Goal: Task Accomplishment & Management: Complete application form

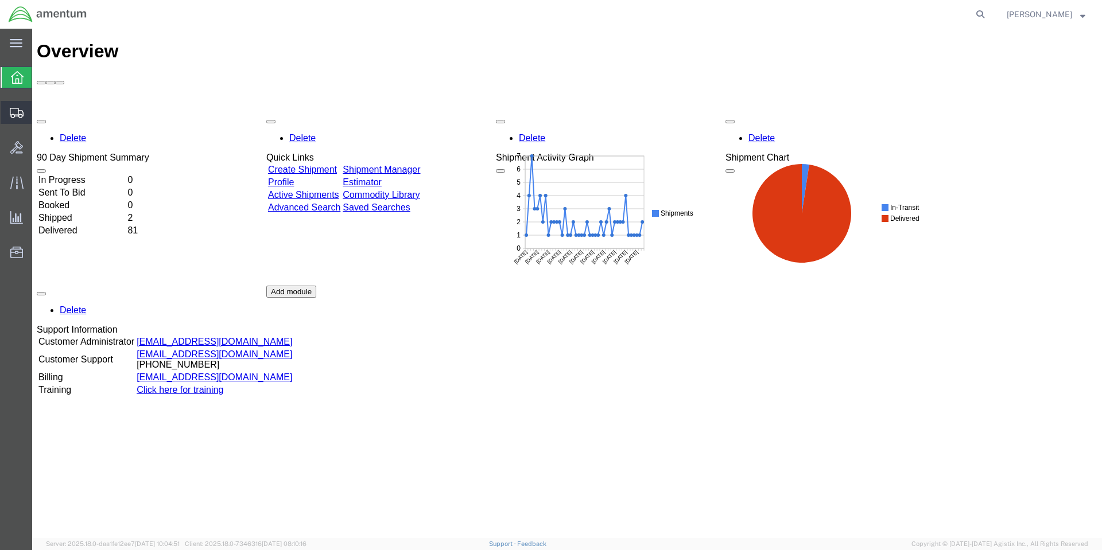
click at [0, 0] on span "Create Shipment" at bounding box center [0, 0] width 0 height 0
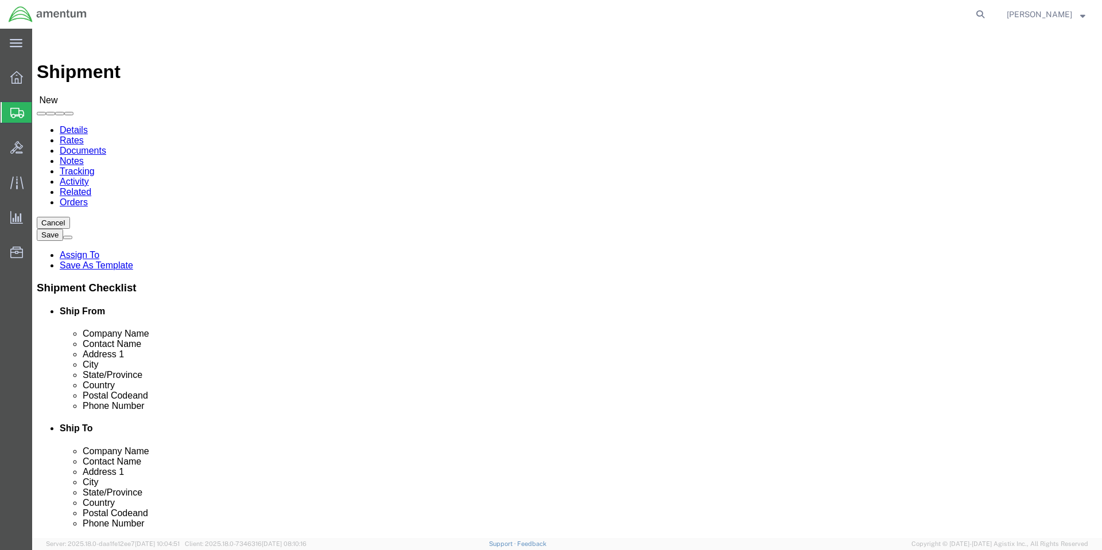
select select
select select "MYPROFILE"
select select "CA"
click input "text"
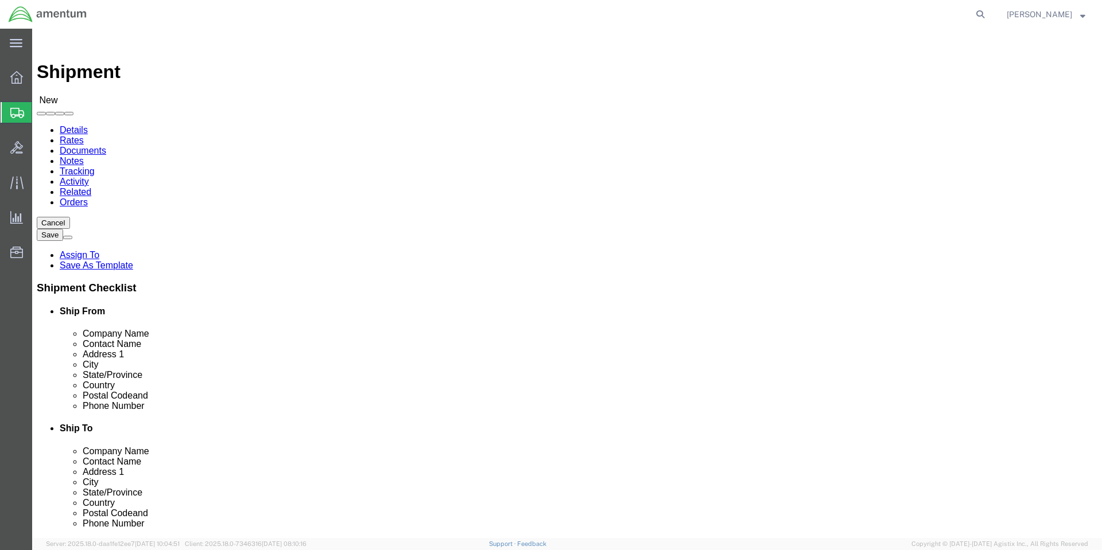
type input "colby"
click p "- Amentum Services, Inc. - ([PERSON_NAME]) [STREET_ADDRESS], [GEOGRAPHIC_DATA] …"
select select "WA"
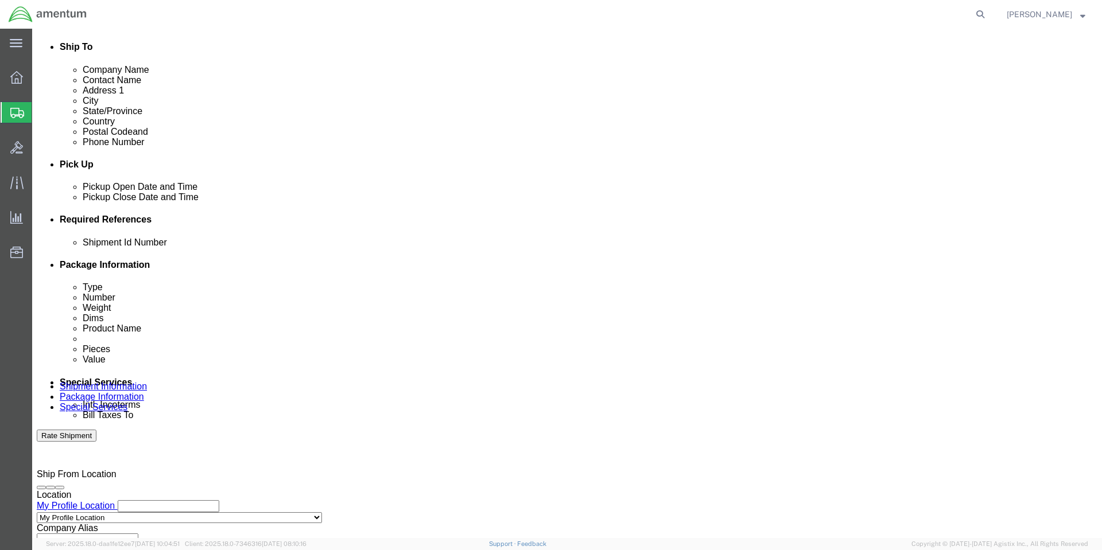
scroll to position [402, 0]
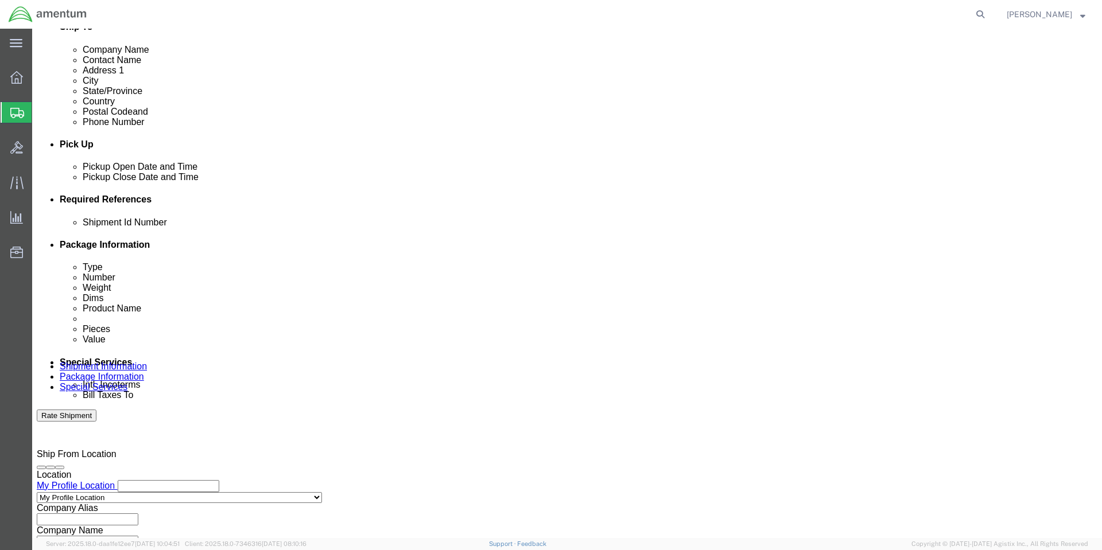
type input "[PERSON_NAME]"
click button "Add reference"
click input "text"
type input "1"
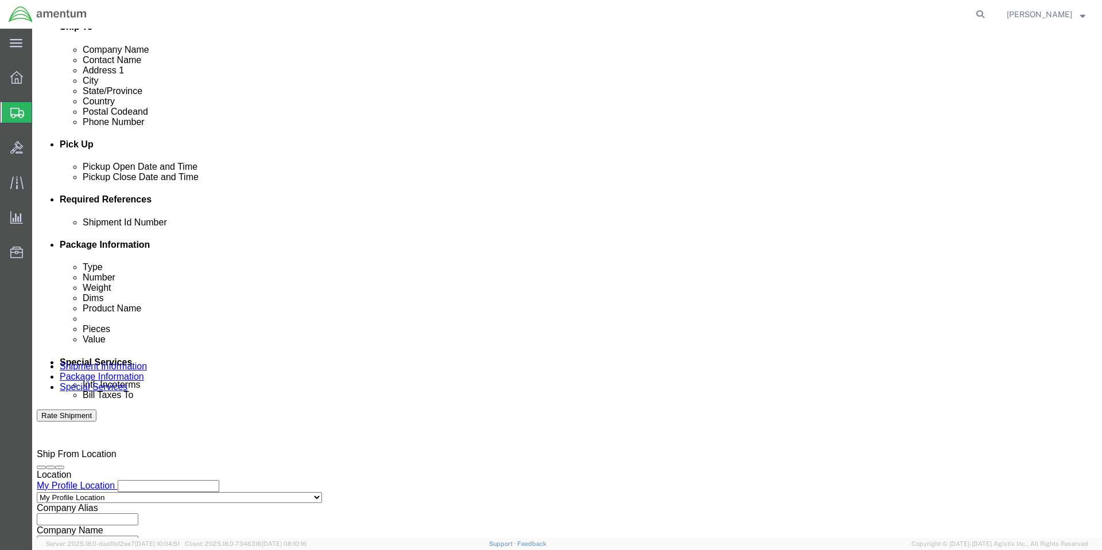
select select "PURCHORD"
type input "HMMS: 85376"
select select "CUSTREF"
type input "8"
type input "8030LLL030001"
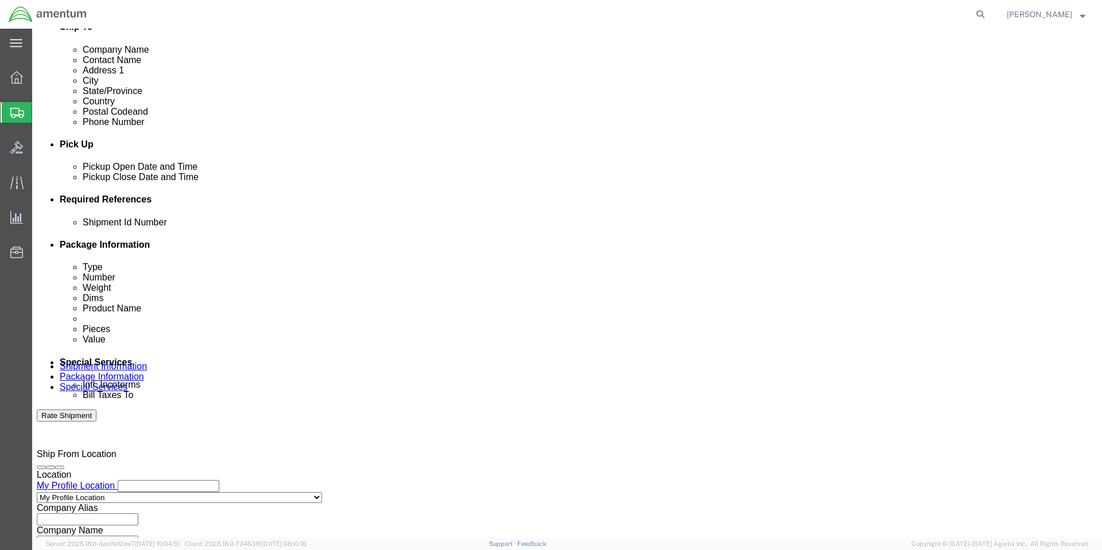
click div "Leg 1 Mode Select Air Less than Truckload Multi-Leg Ocean Freight Rail Small Pa…"
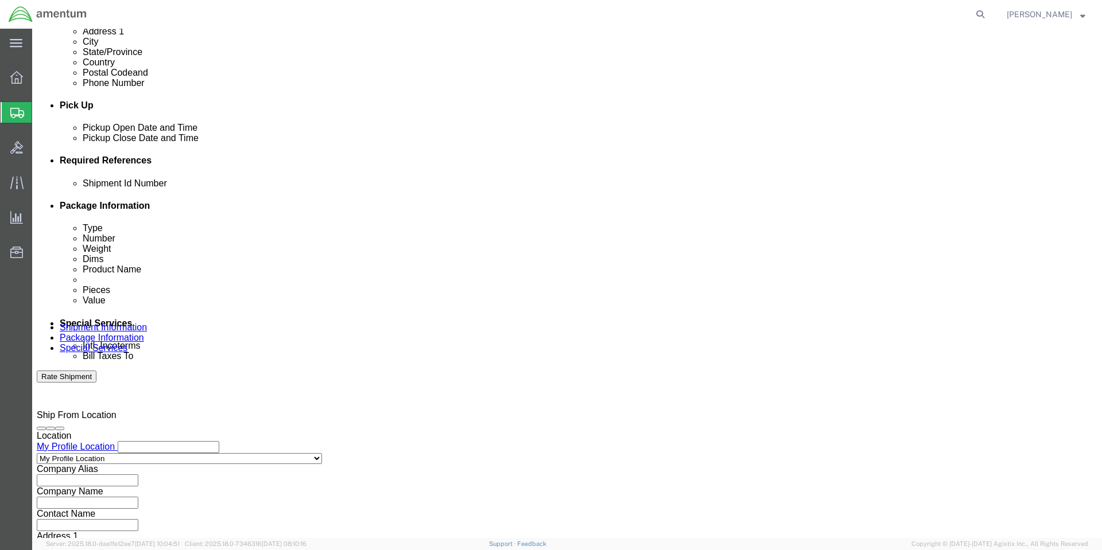
scroll to position [476, 0]
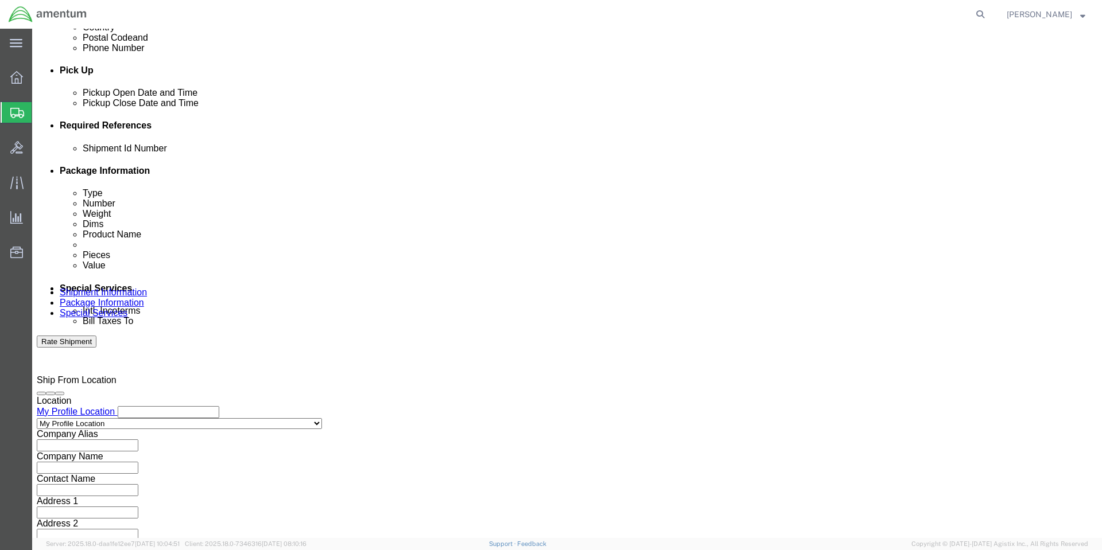
click button "Continue"
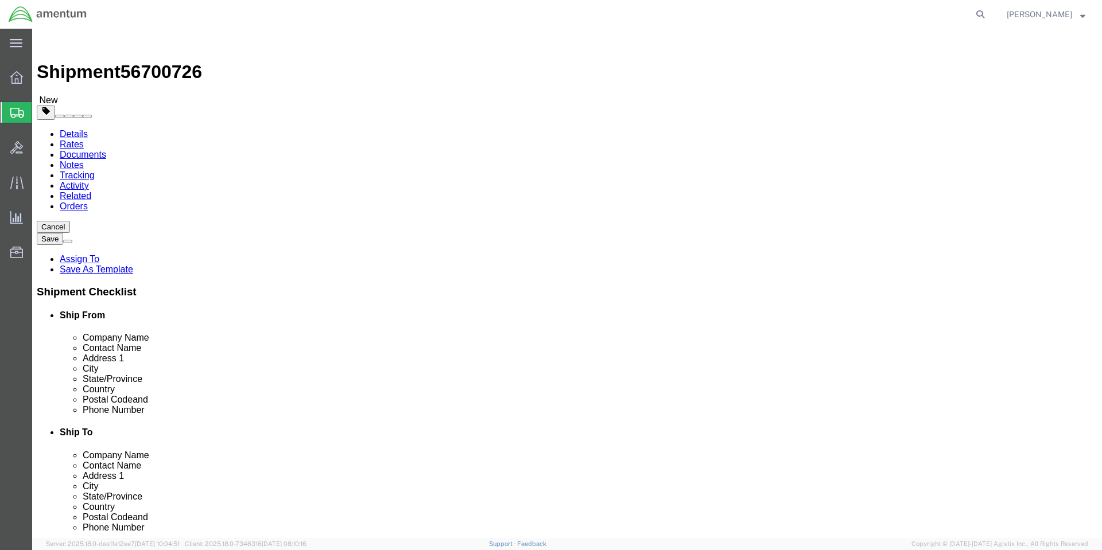
click select "Select BCK Boxes Bale(s) Basket(s) Bolt(s) Bottle(s) Buckets Bulk Bundle(s) Can…"
select select "VNPK"
click select "Select BCK Boxes Bale(s) Basket(s) Bolt(s) Bottle(s) Buckets Bulk Bundle(s) Can…"
click input "text"
type input "16"
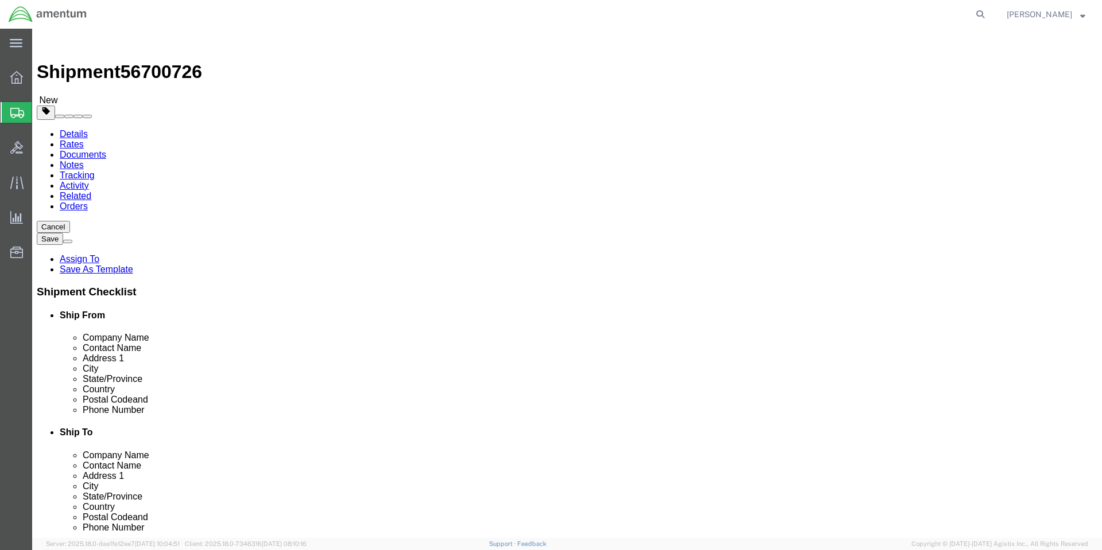
type input "10"
type input "14"
click div "Previous Continue"
click input "0.00"
type input "0"
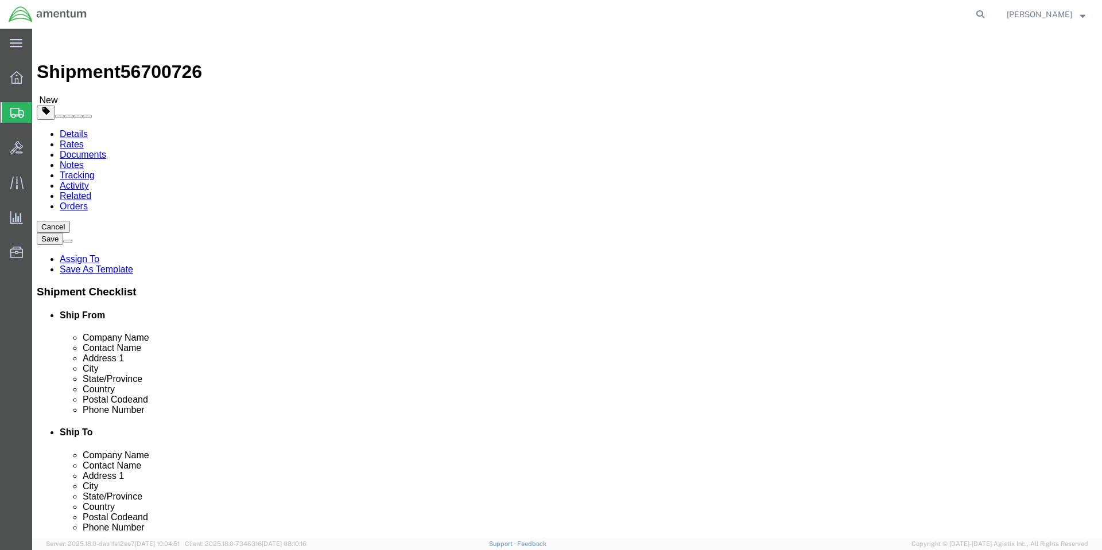
click input "Weight : This field is required."
click div "Package Type Select BCK Boxes Bale(s) Basket(s) Bolt(s) Bottle(s) Buckets Bulk …"
click input "Weight : This field is required."
type input "18"
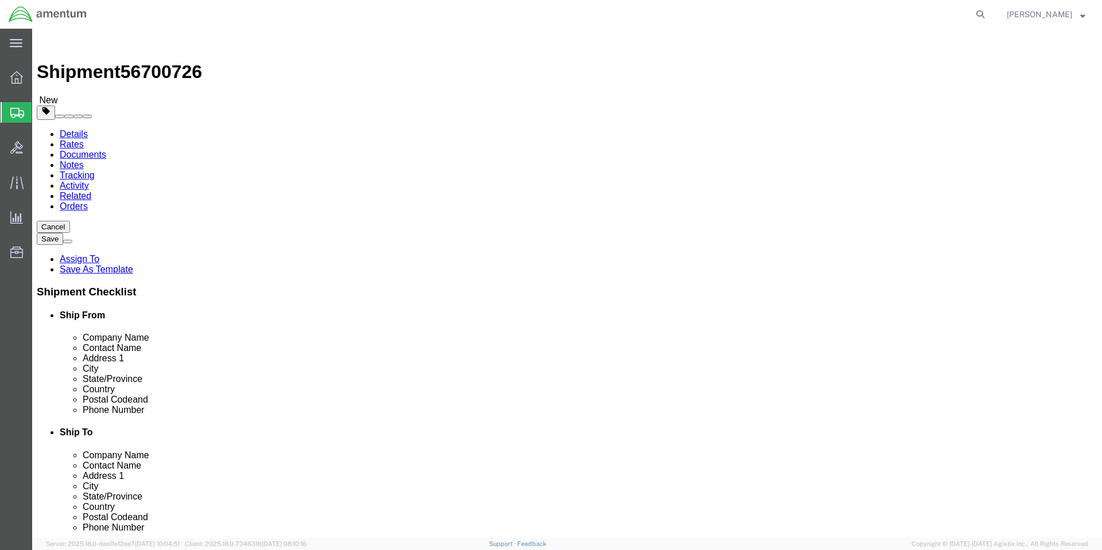
click link "Add Content"
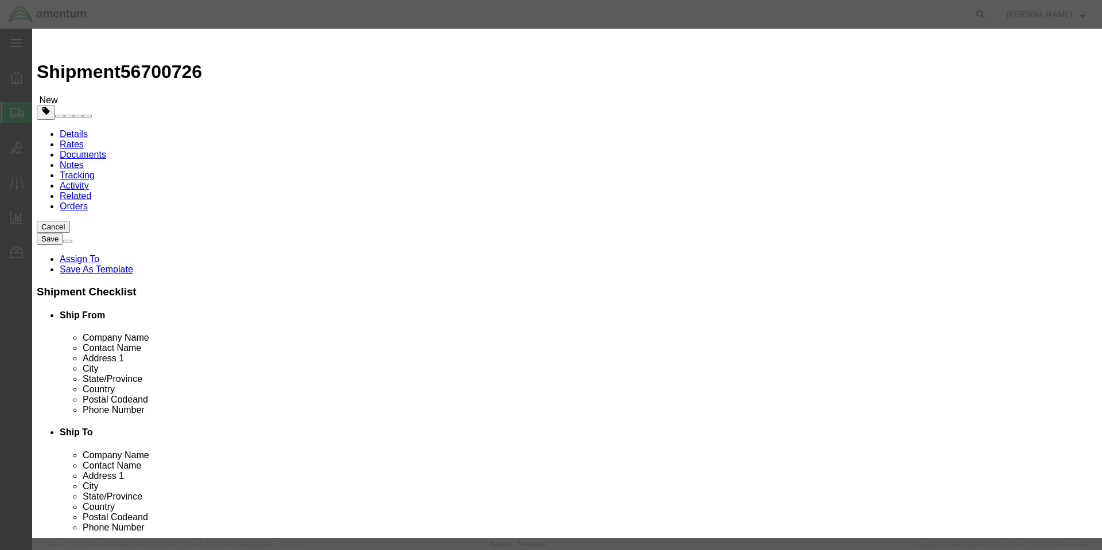
click input "text"
paste input "2202B001CA654SK"
type input "2202B001CA654SK"
click textarea
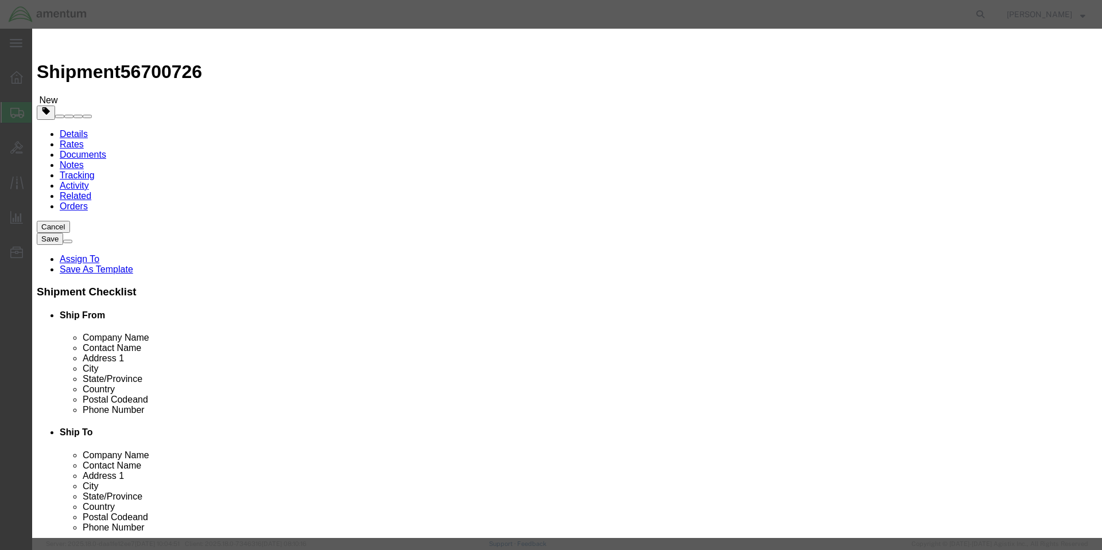
click div "Commodity library"
click textarea
paste textarea "SEALING COMPOUND, PR-2202 B-1, 3.5OZ, KT"
type textarea "SEALING COMPOUND, PR-2202 B-1, 3.5OZ, KT"
click input "0"
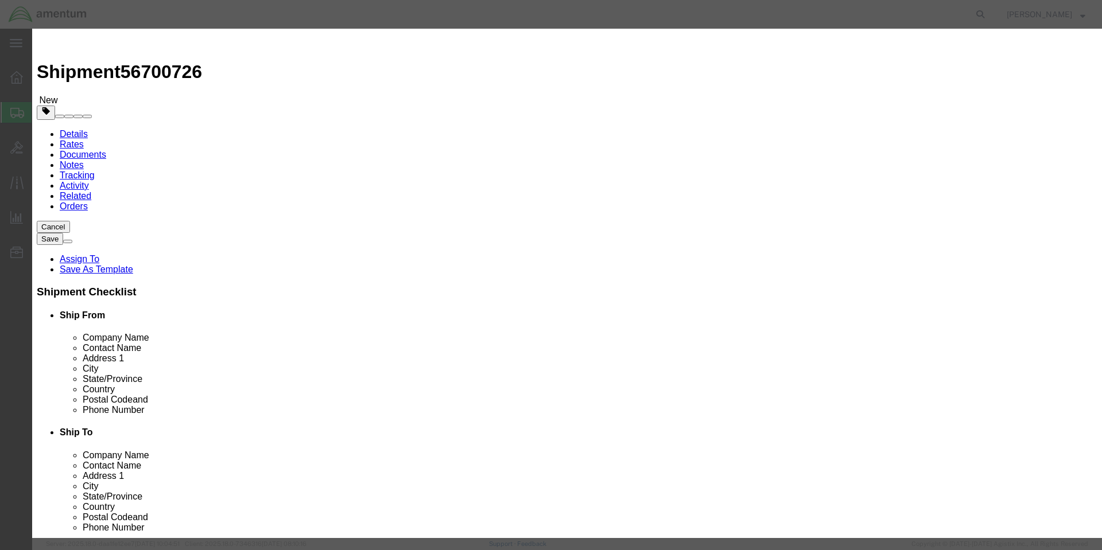
type input "24"
click input "text"
click div "Product Name 2202B001CA654SK Pieces 24 Select Bag Barrels 100Board Feet Bottle …"
click input "530"
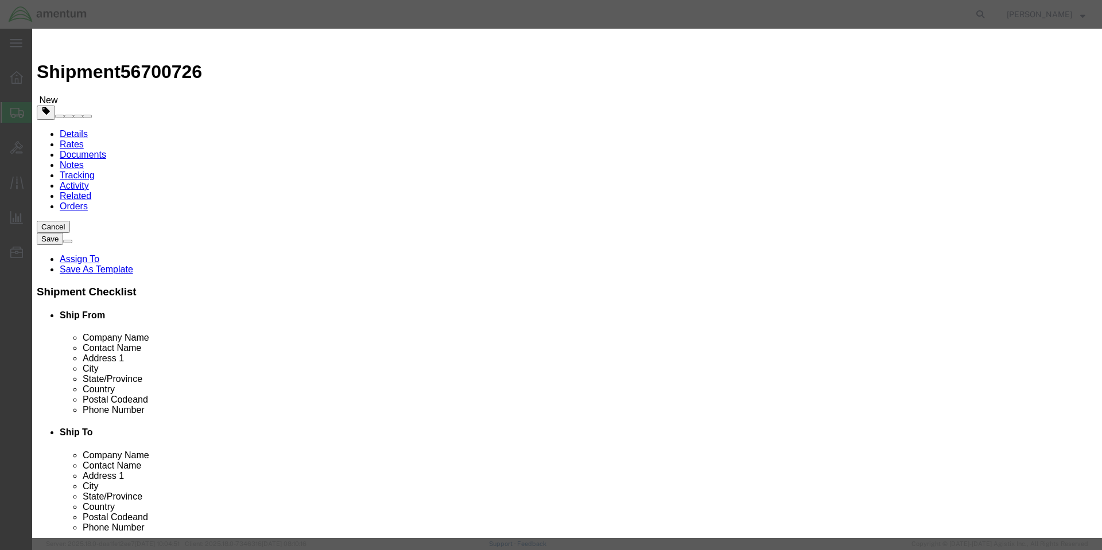
click input "530"
type input "5"
type input "12000"
select select "USD"
click button "Save & Close"
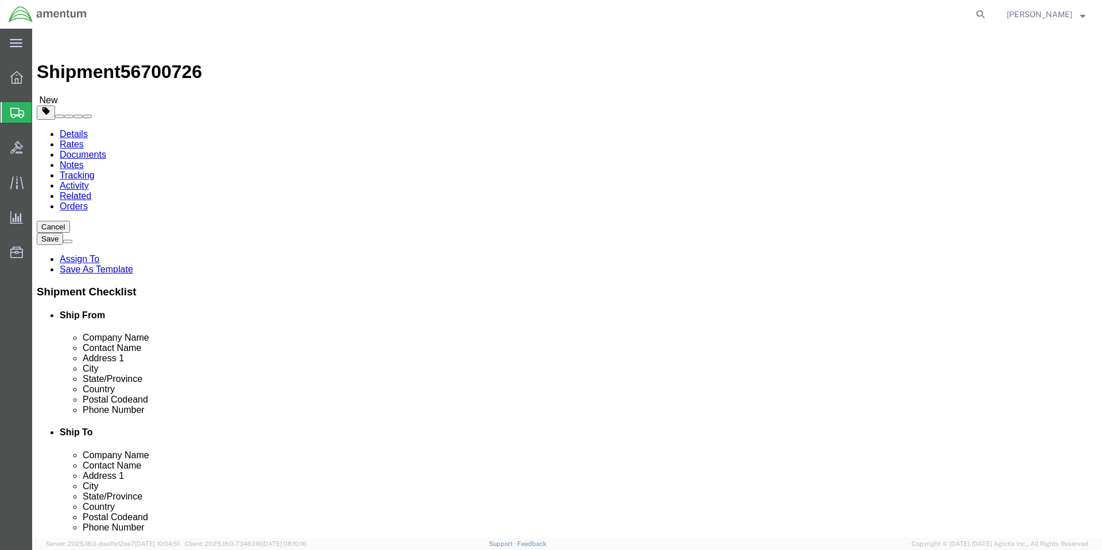
click span "button"
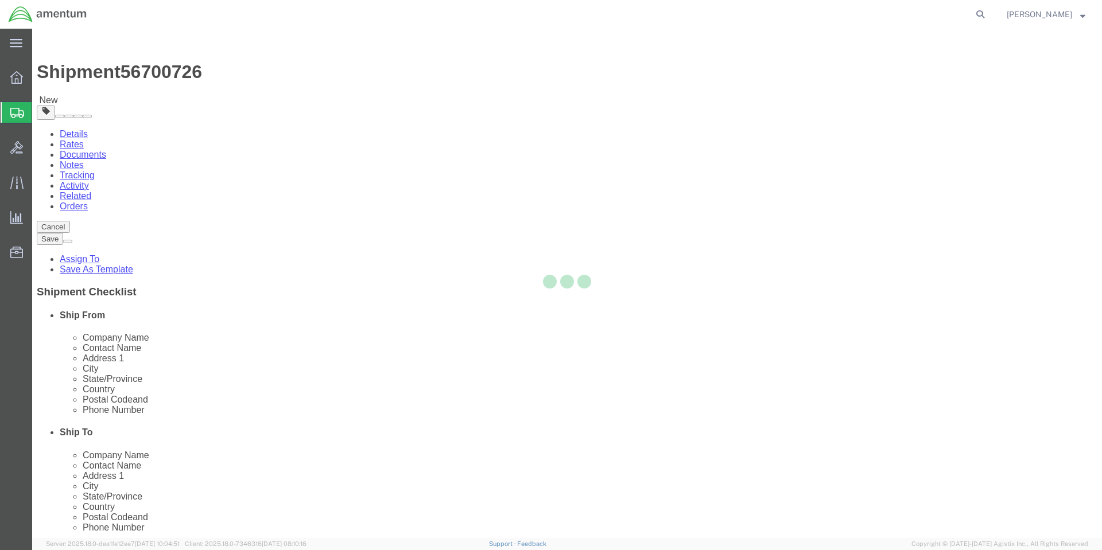
select select "VNPK"
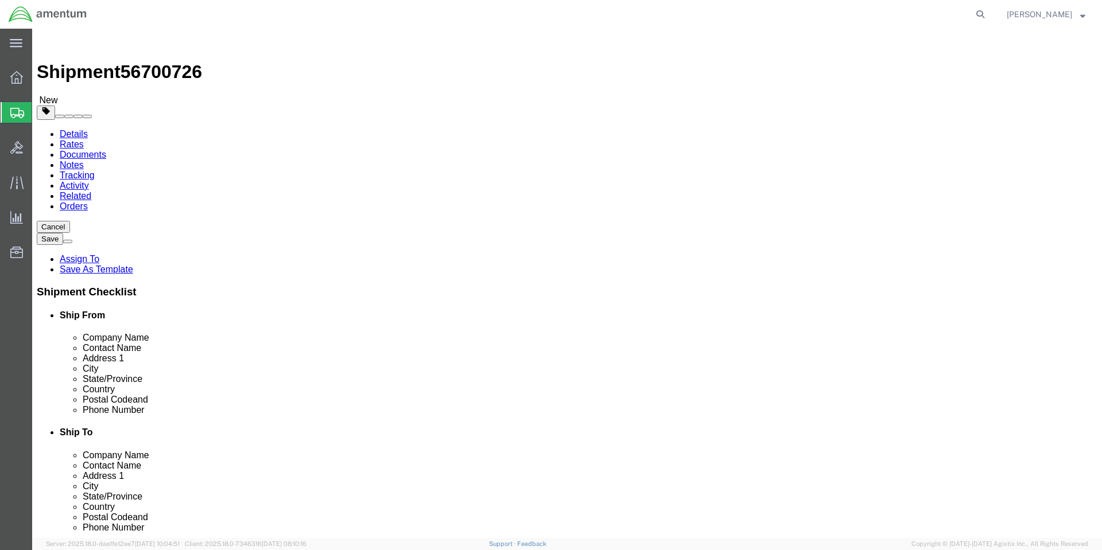
click div "Cancel Save Assign To Save As Template Shipment Checklist Ship From Company Nam…"
click div "Package Content # 1 1 x Vendor Packaging Package Type Select BCK Boxes Bale(s) …"
click span "button"
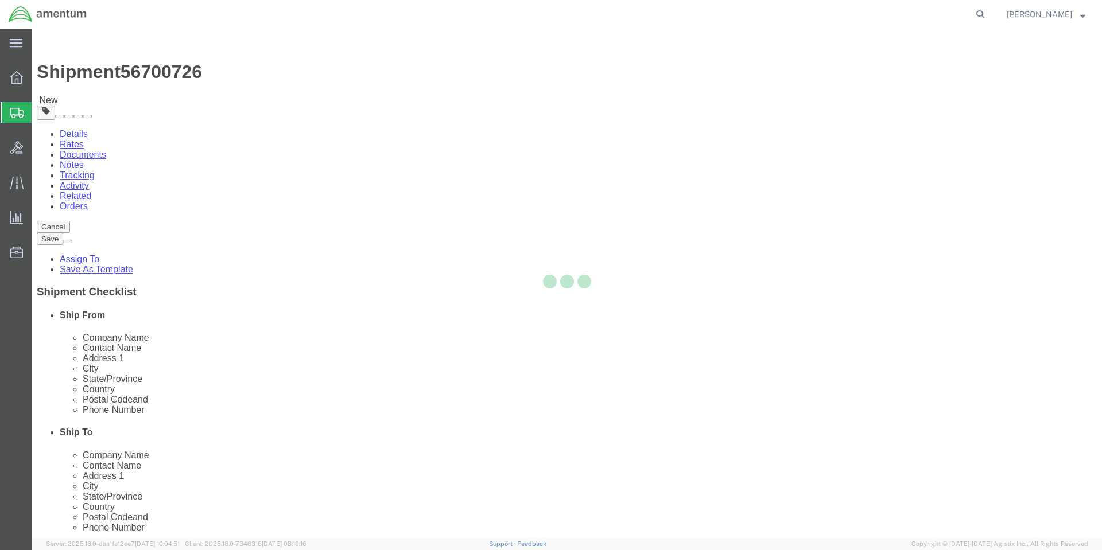
select select "VNPK"
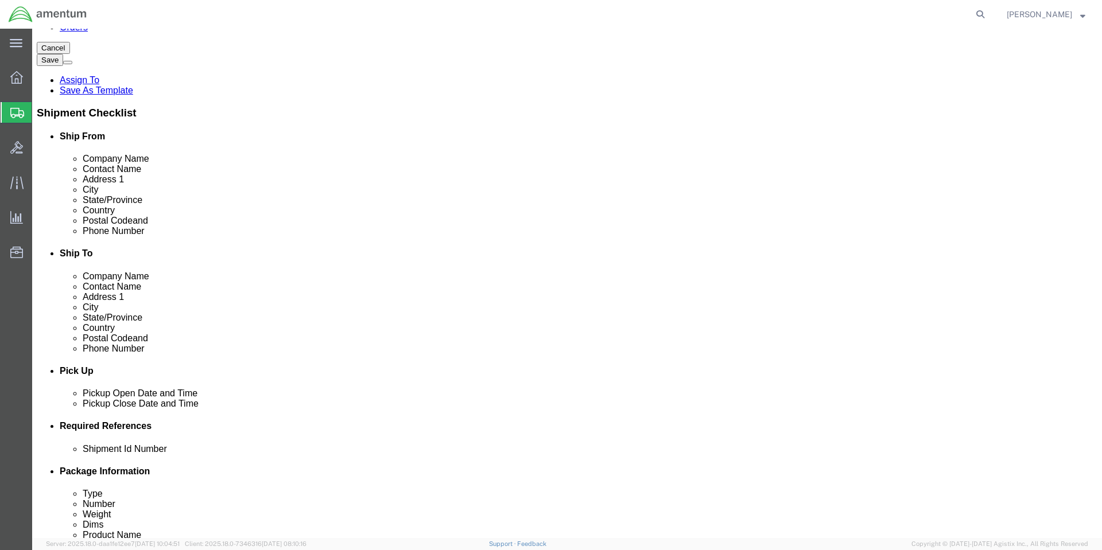
scroll to position [263, 0]
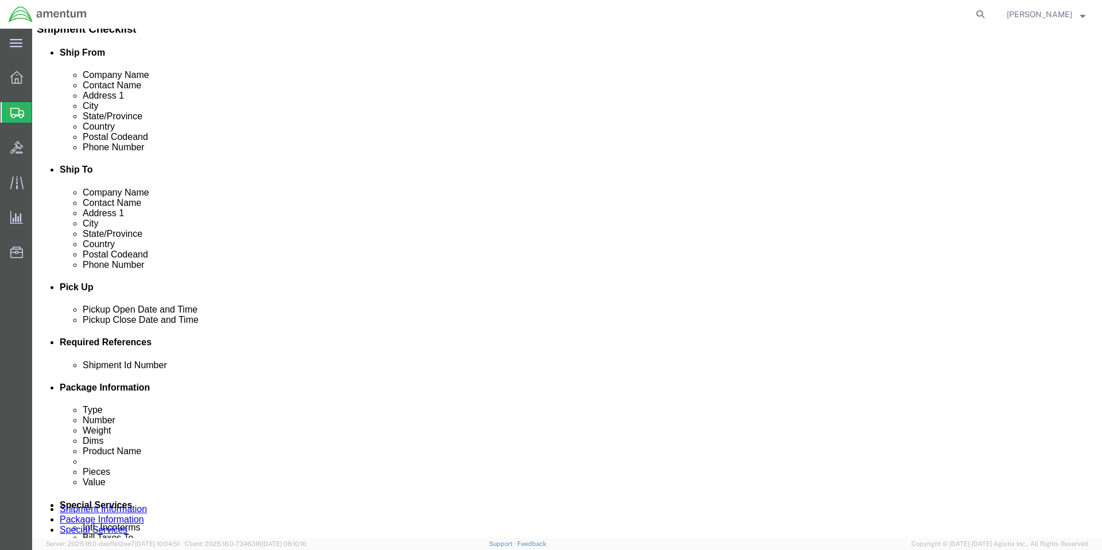
click span "button"
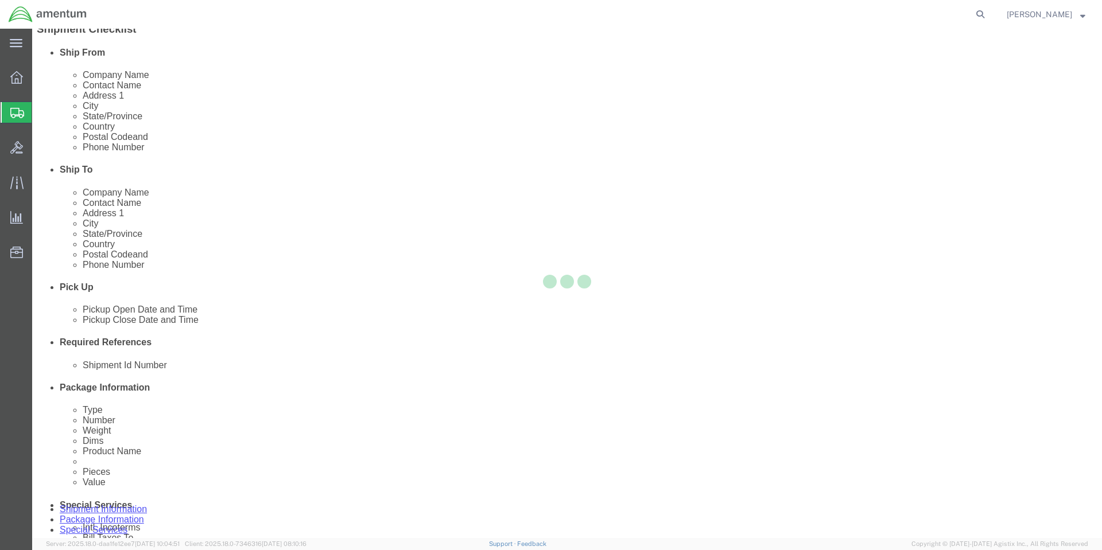
scroll to position [0, 0]
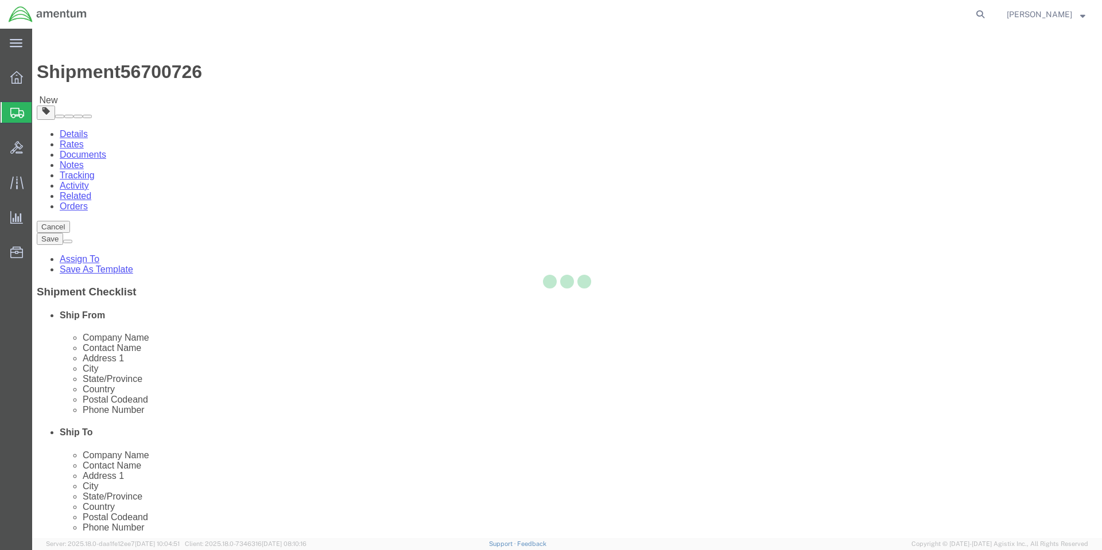
select select "VNPK"
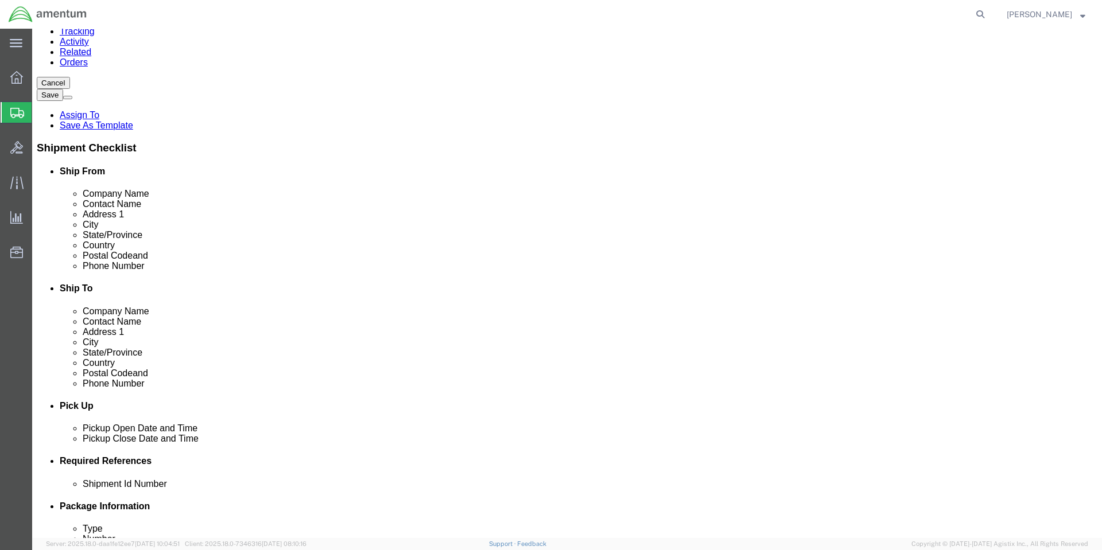
scroll to position [172, 0]
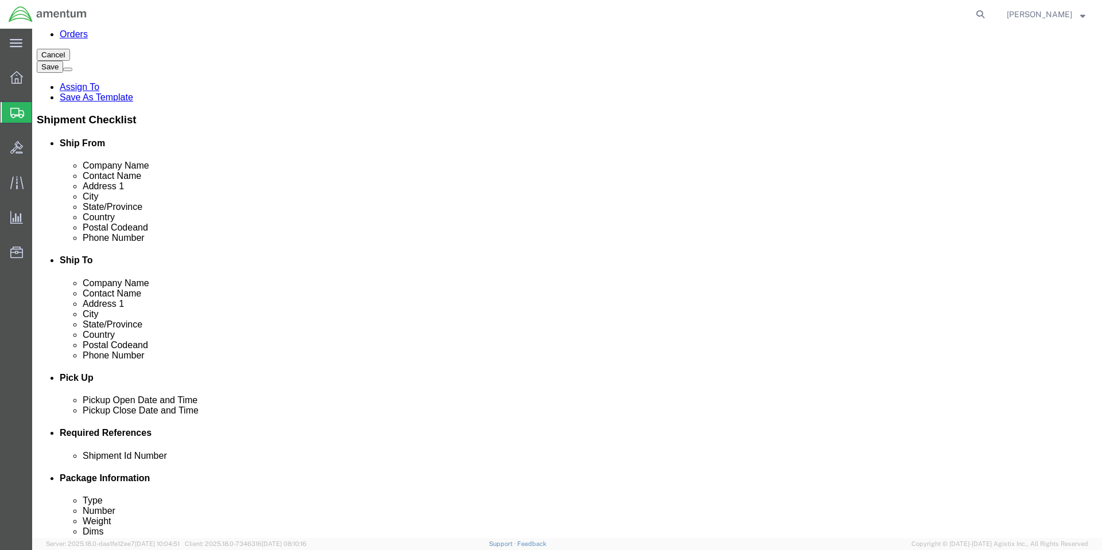
click input "18.00"
type input "1"
type input "15"
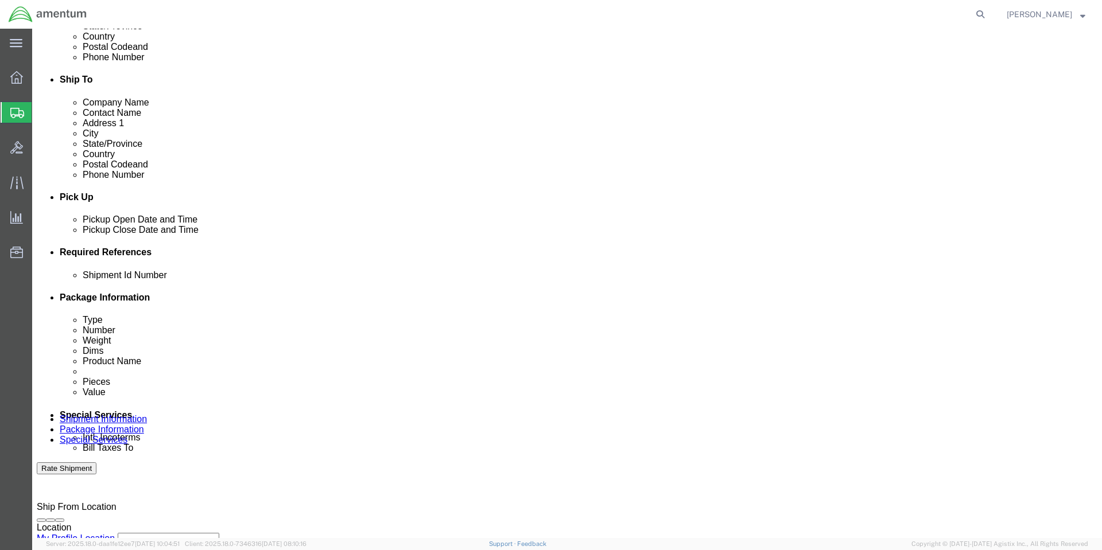
scroll to position [238, 0]
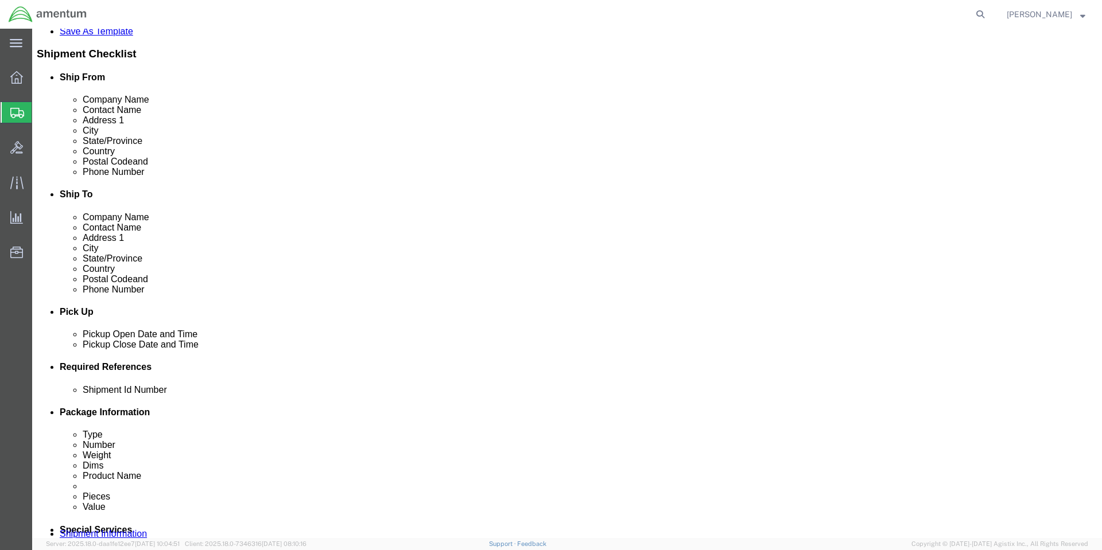
click span "button"
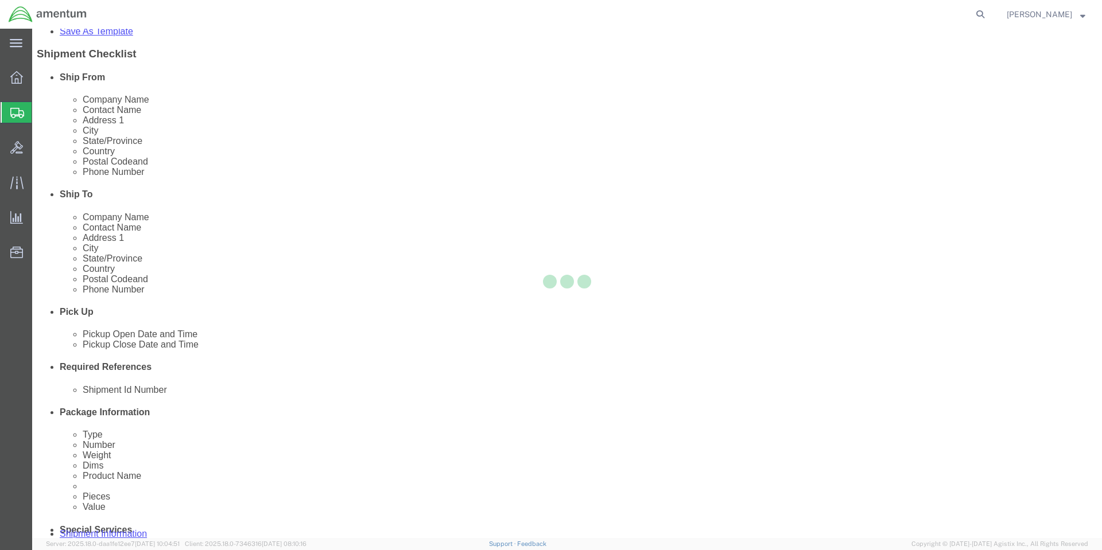
scroll to position [0, 0]
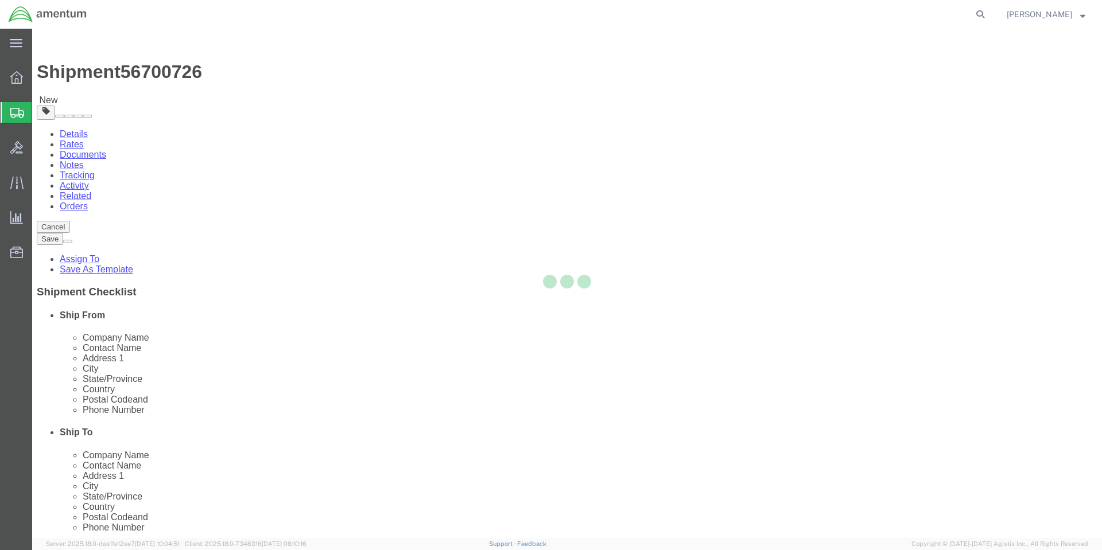
select select "VNPK"
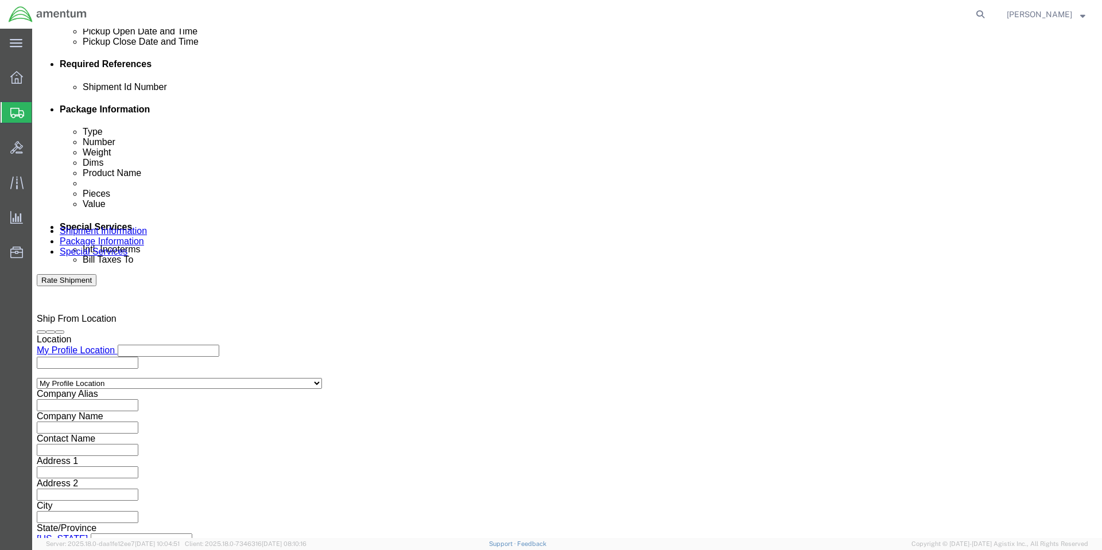
scroll to position [542, 0]
click input "15.00"
type input "1"
type input "18"
click span "button"
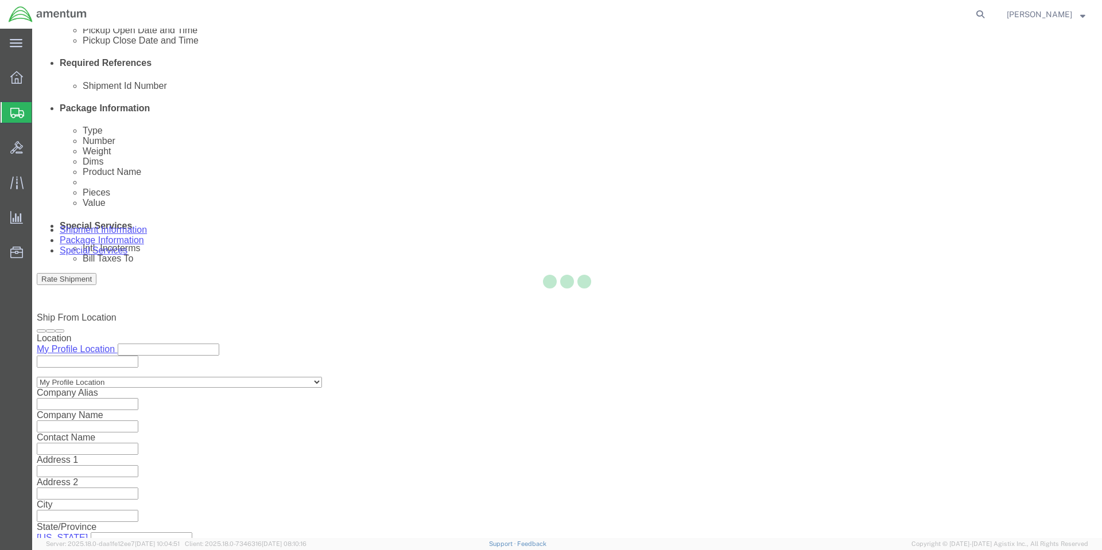
scroll to position [0, 0]
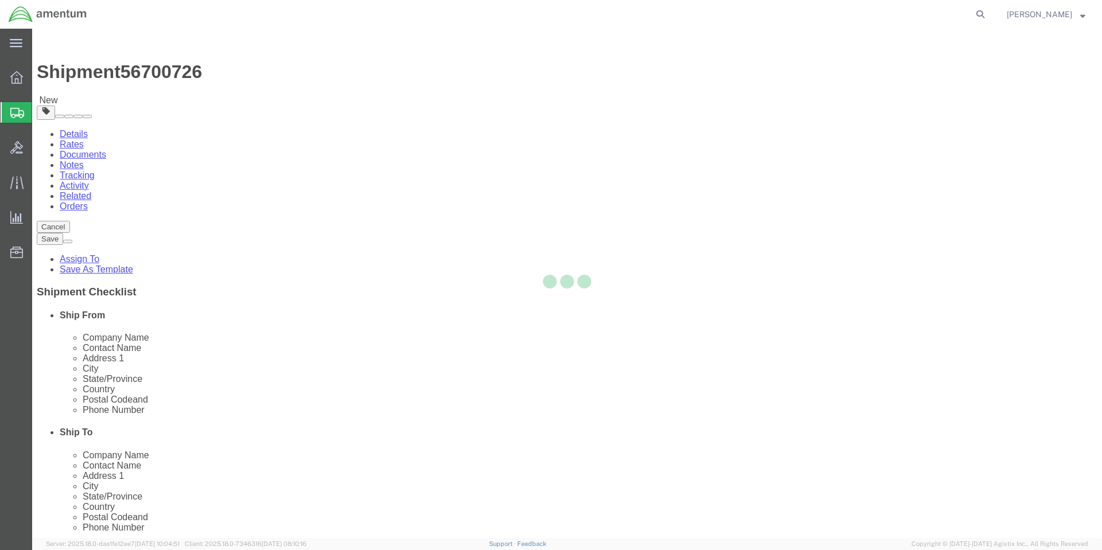
select select "VNPK"
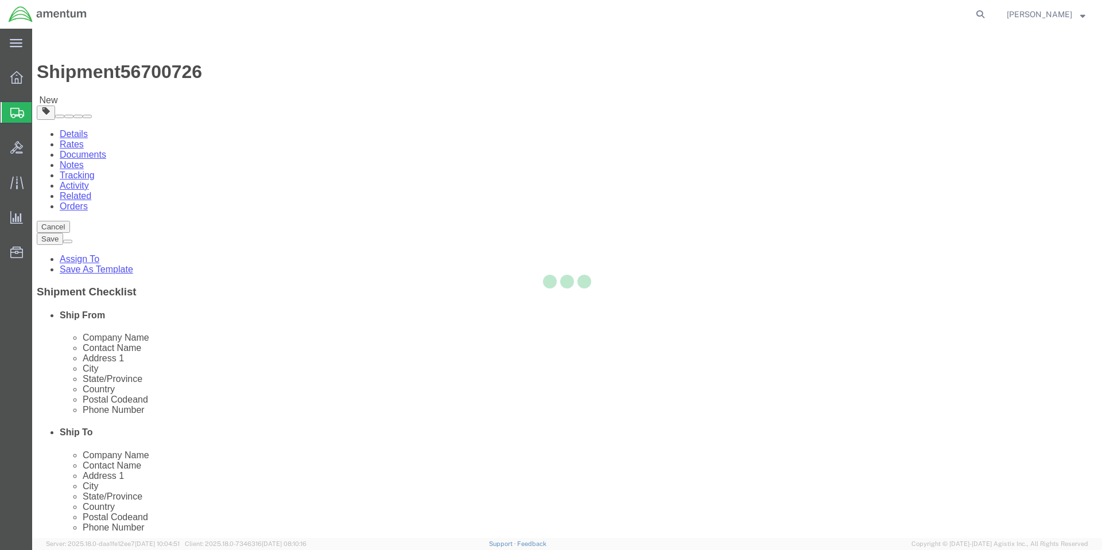
select select "VNPK"
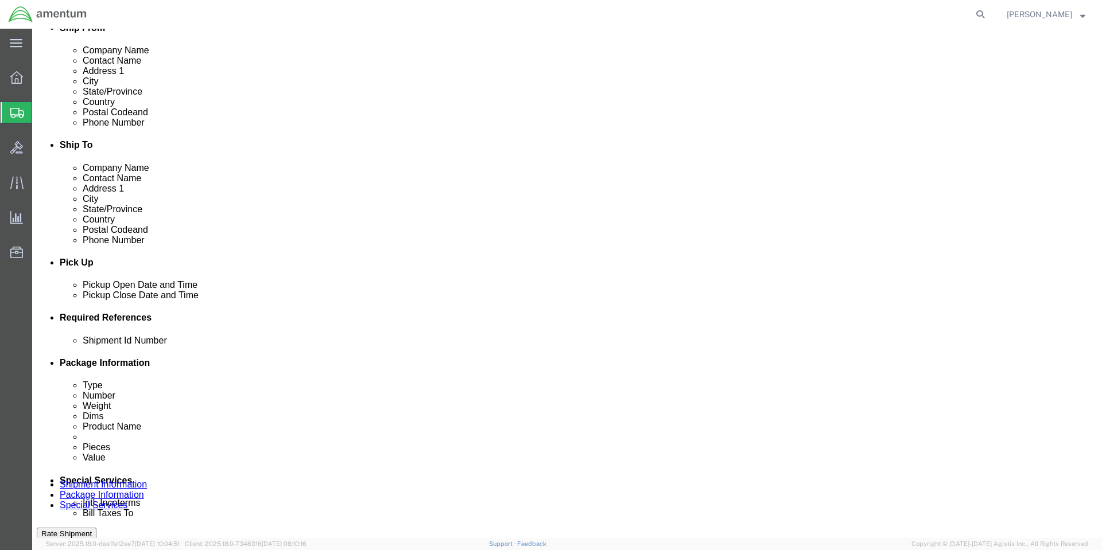
scroll to position [287, 0]
click dd "24.00 Each"
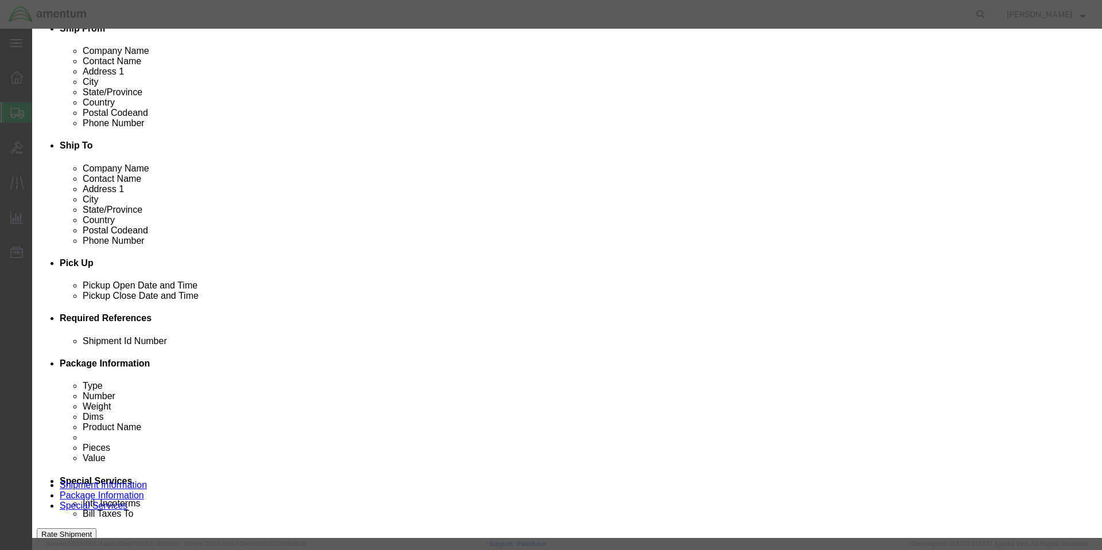
click button "Close"
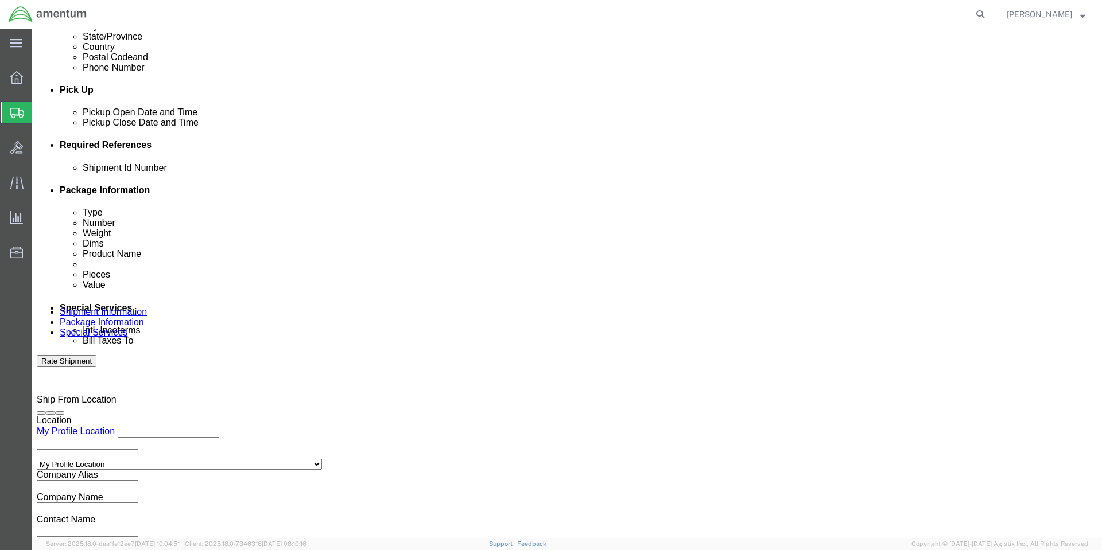
scroll to position [518, 0]
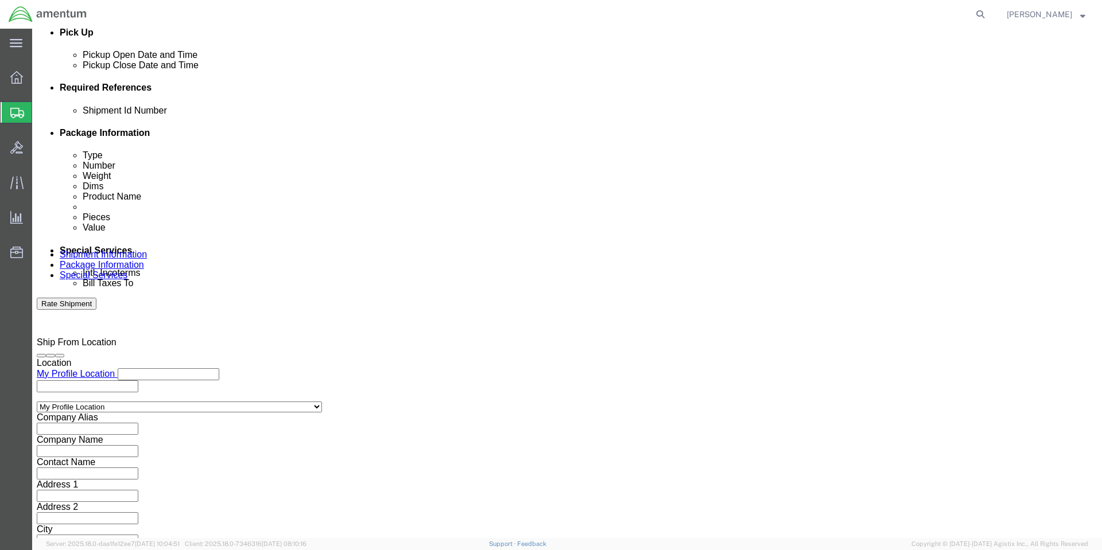
click dd "24.00 Each"
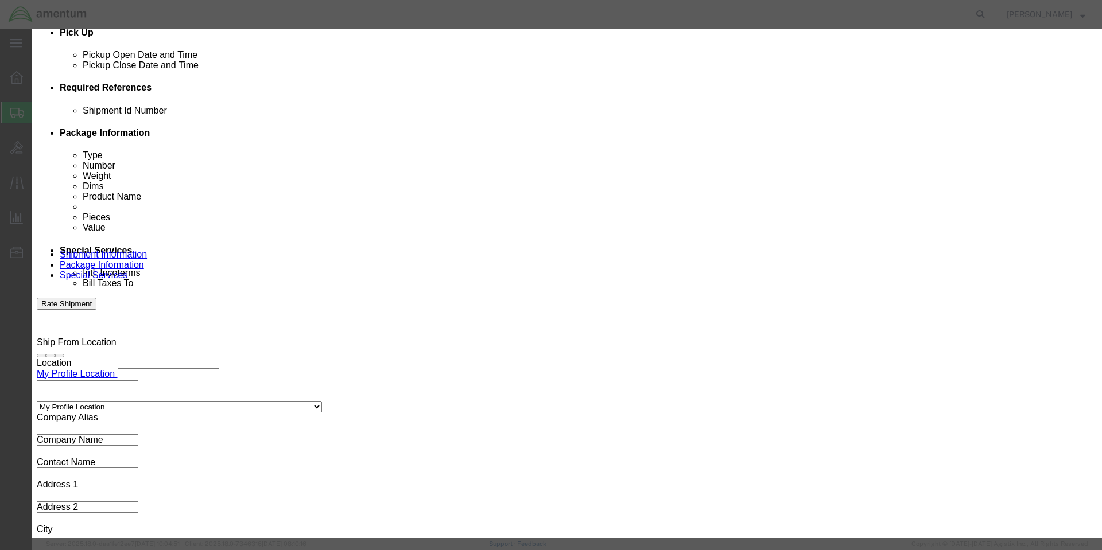
click input "24.00"
type input "2"
type input "5"
type input "2500"
click button "Save & Close"
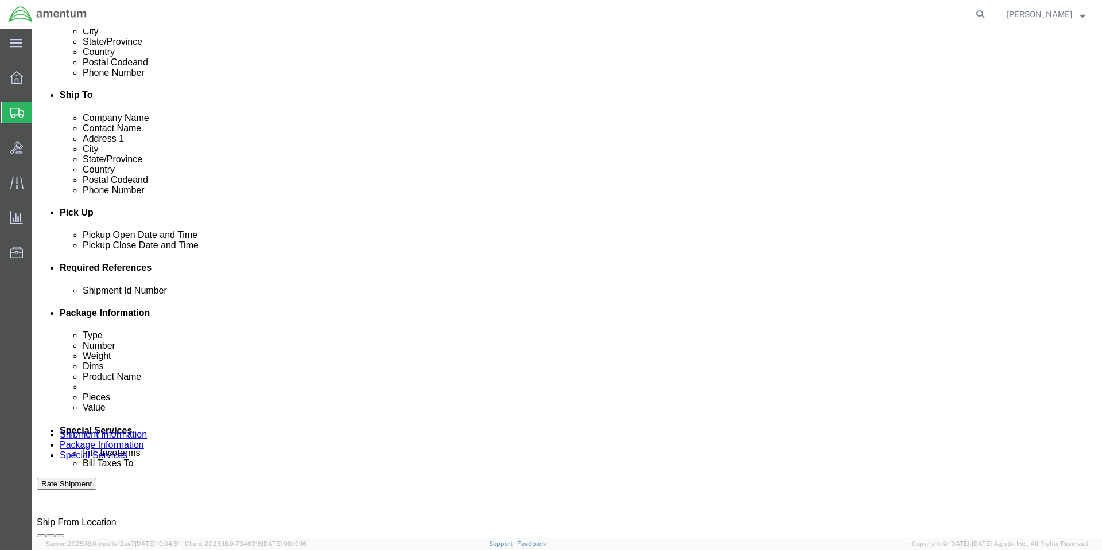
scroll to position [344, 0]
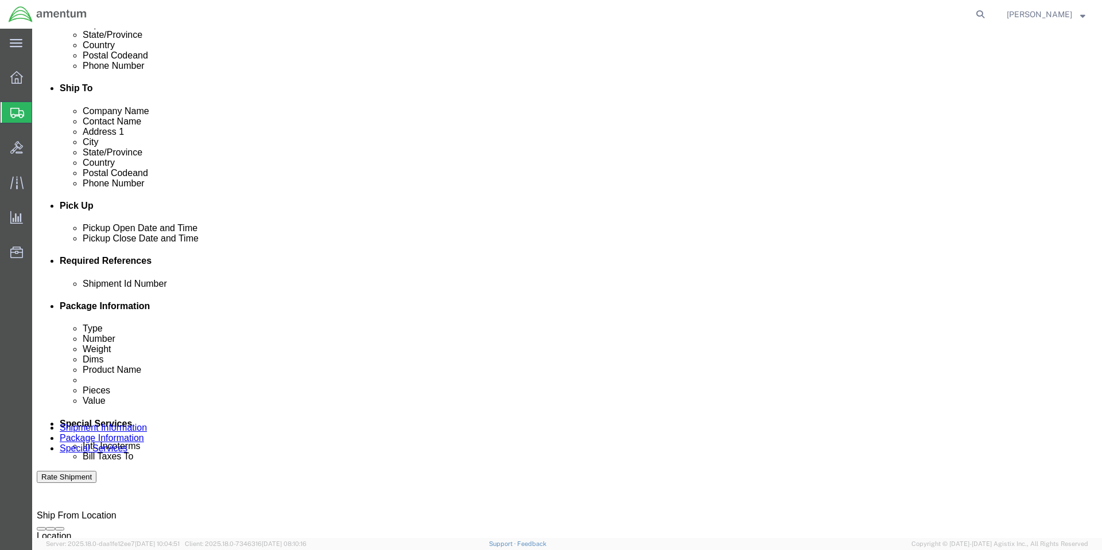
click div "Pieces: 24.00 Each Total value: 12000.00 USD"
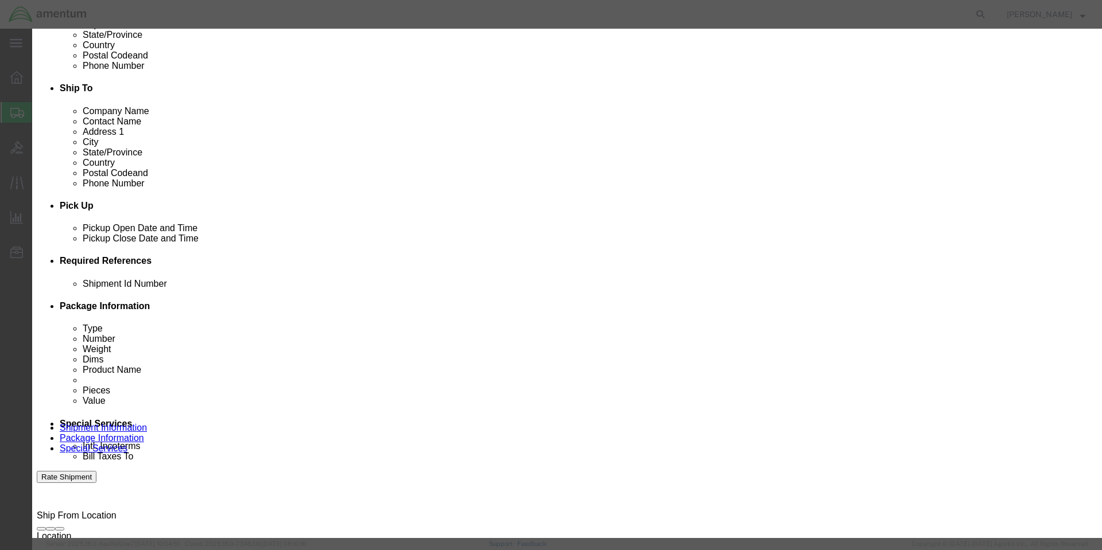
click button "Close"
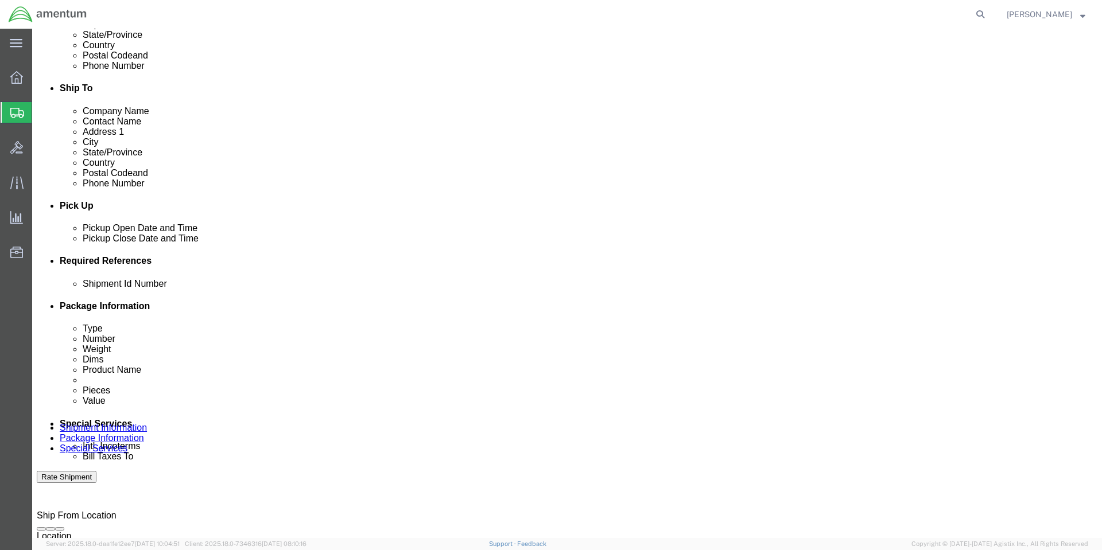
click dd "24.00 Each"
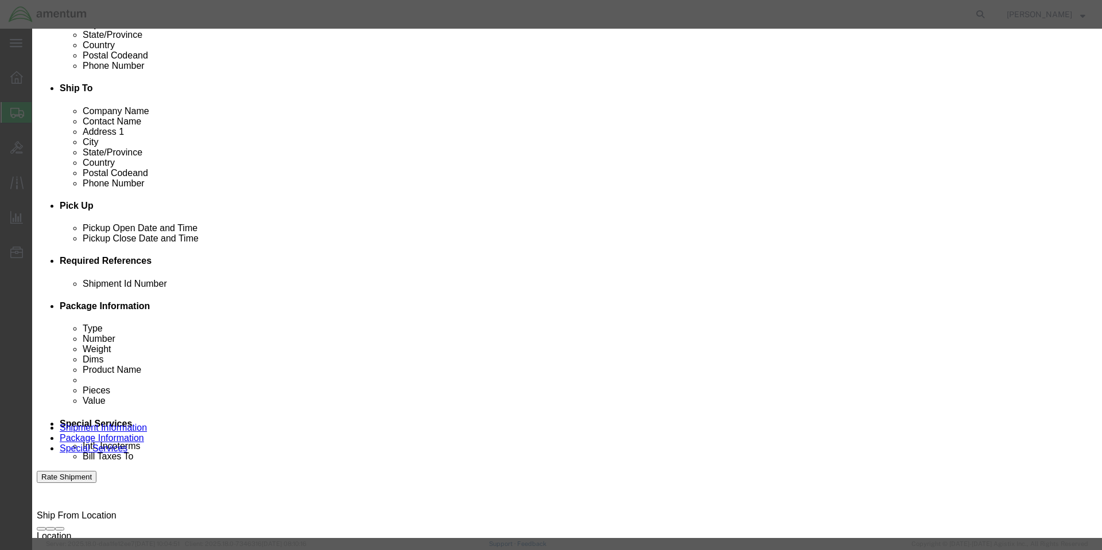
click input "24.00"
type input "2"
type input "19"
type input "9500"
click button "Save & Close"
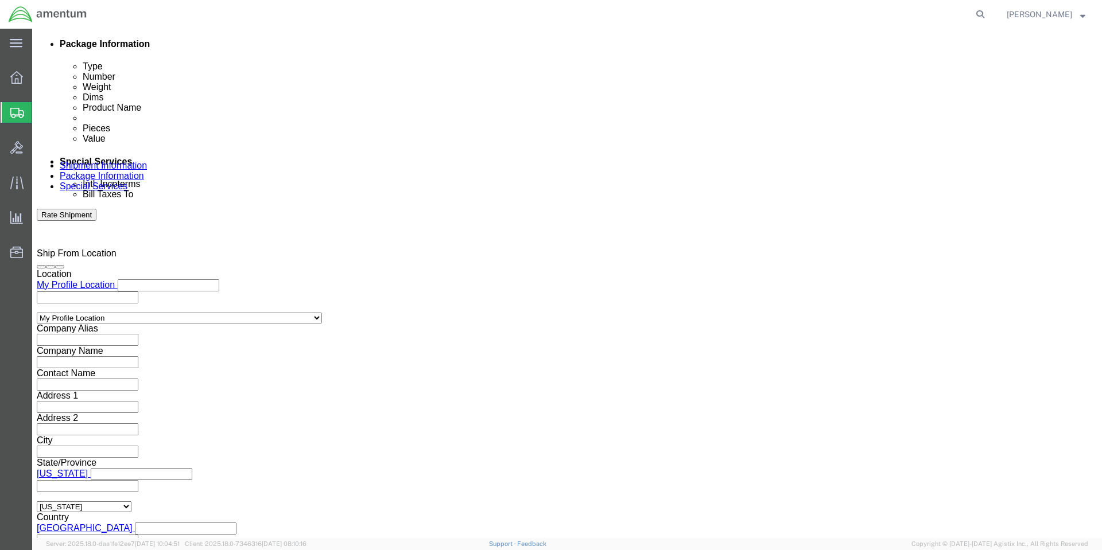
scroll to position [632, 0]
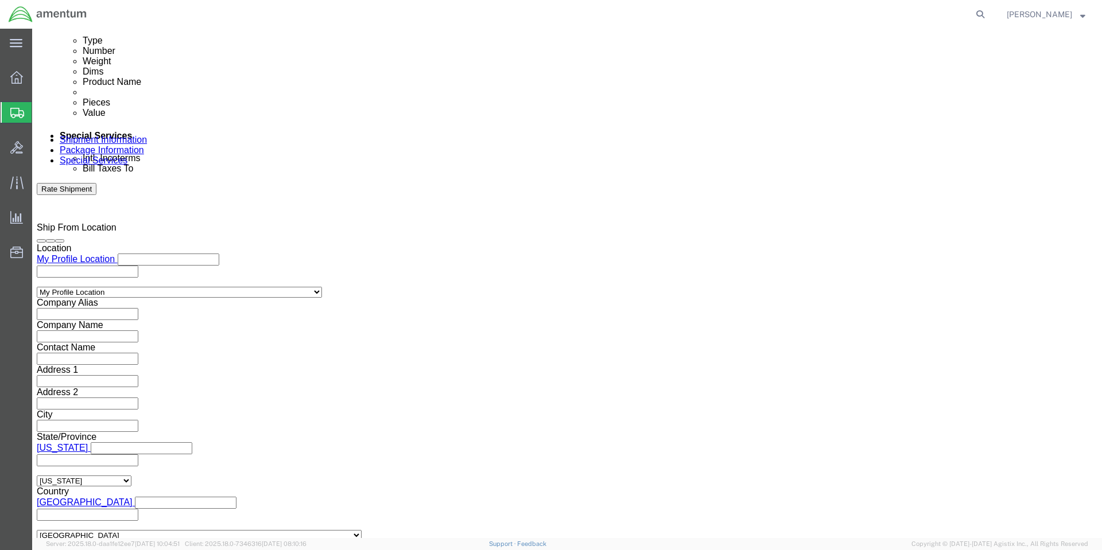
click button "Continue"
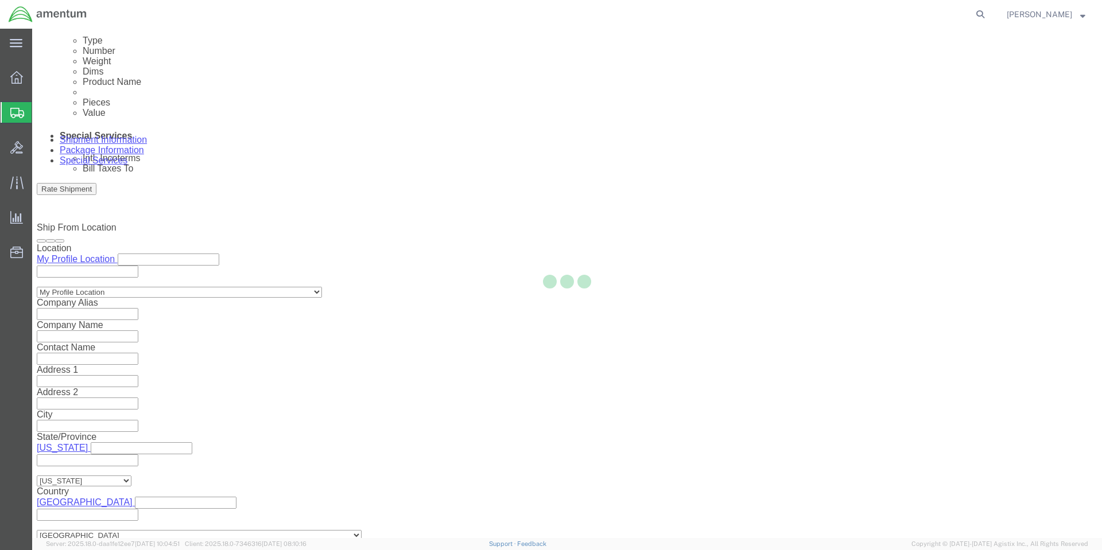
select select
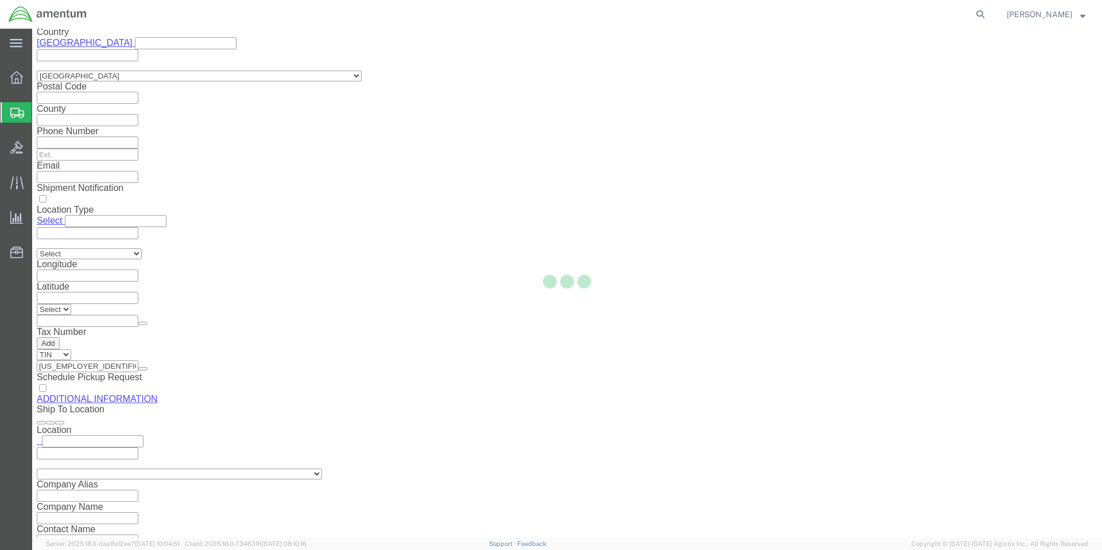
scroll to position [1103, 0]
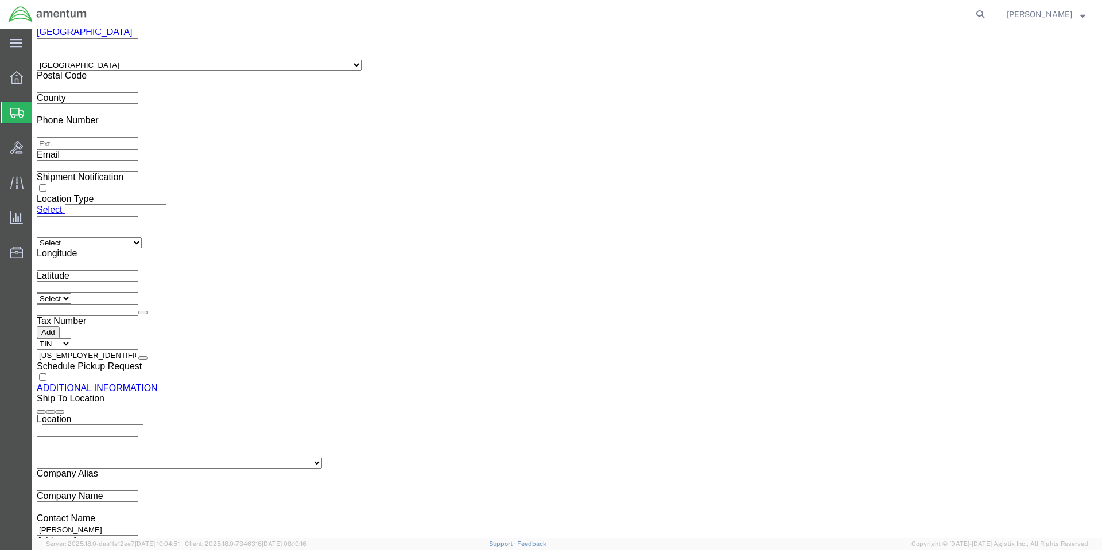
click button "Upload"
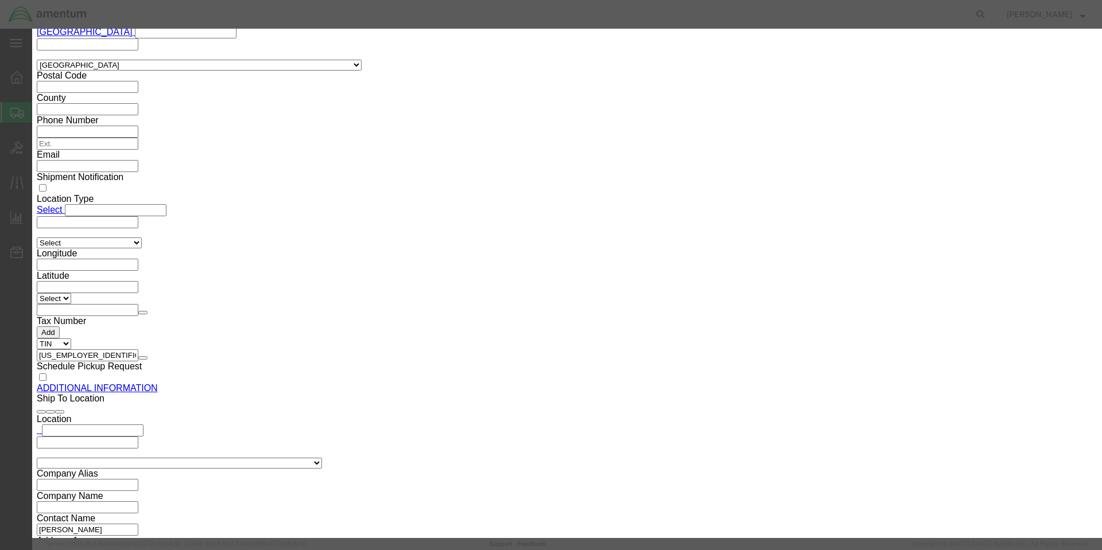
click button "Browse"
type input "C:\fakepath\8030LLL030001 PR 2202 B 1 PART A.PDF"
click button "Upload"
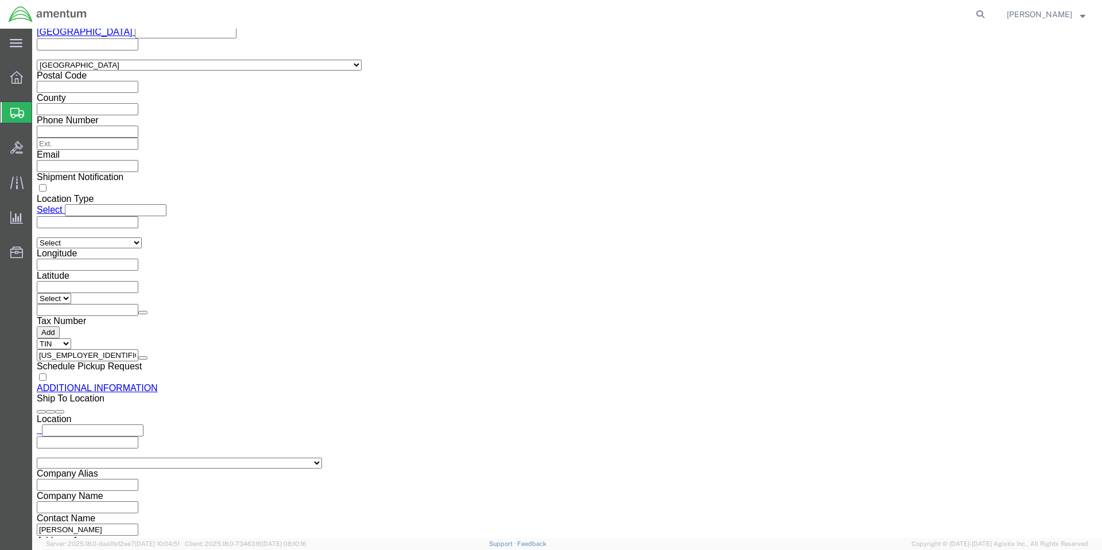
click button "Rate Shipment"
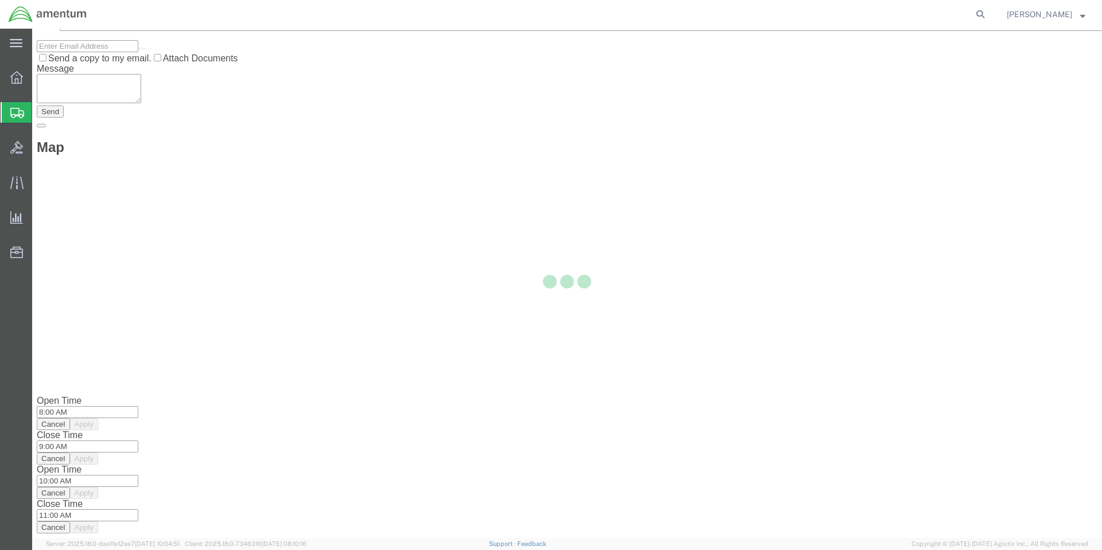
scroll to position [0, 0]
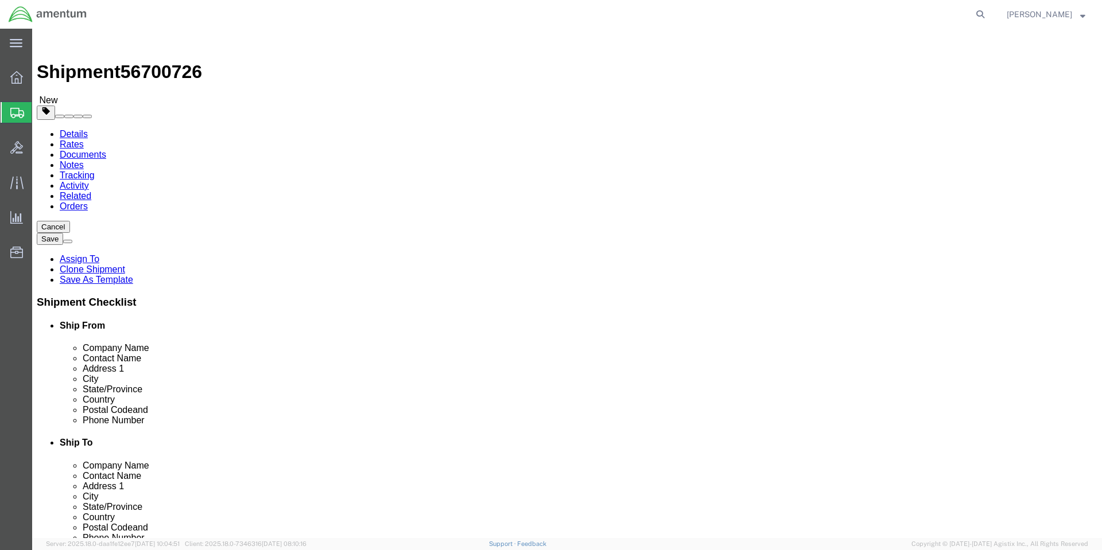
click at [81, 129] on link "Details" at bounding box center [74, 134] width 28 height 10
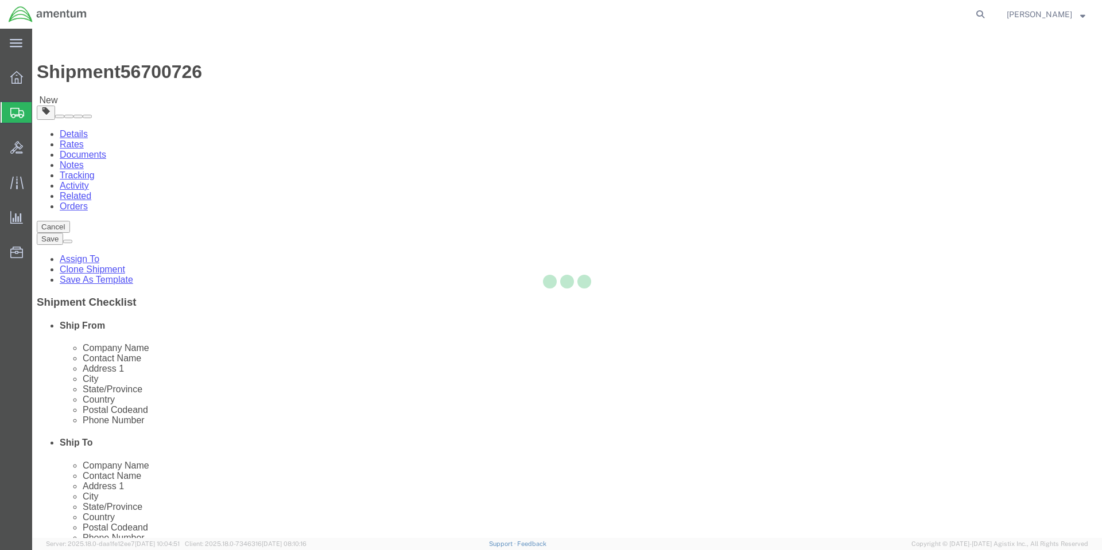
select select "56414"
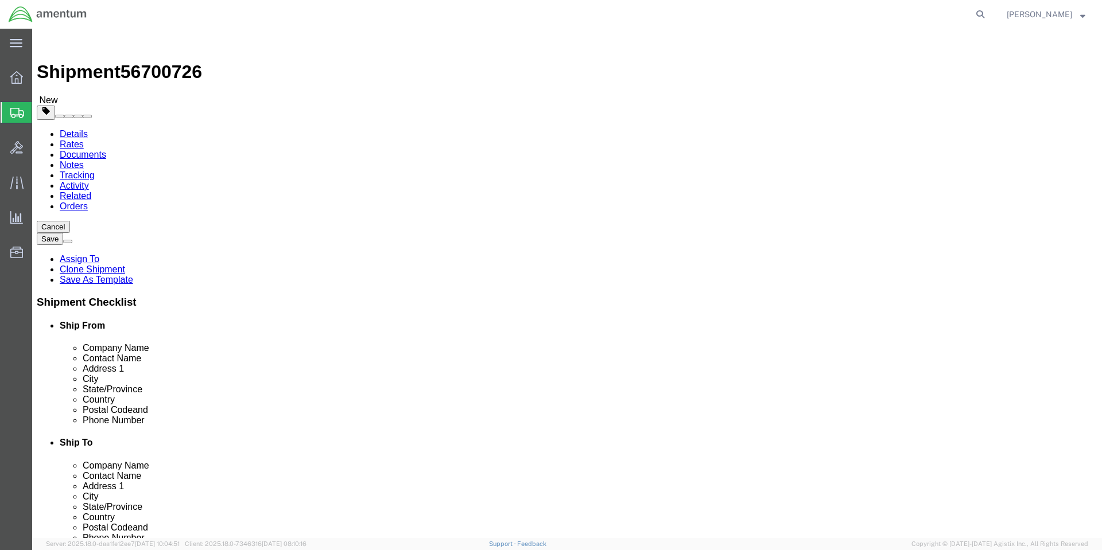
click div "Shipment Information Package Information Special Services"
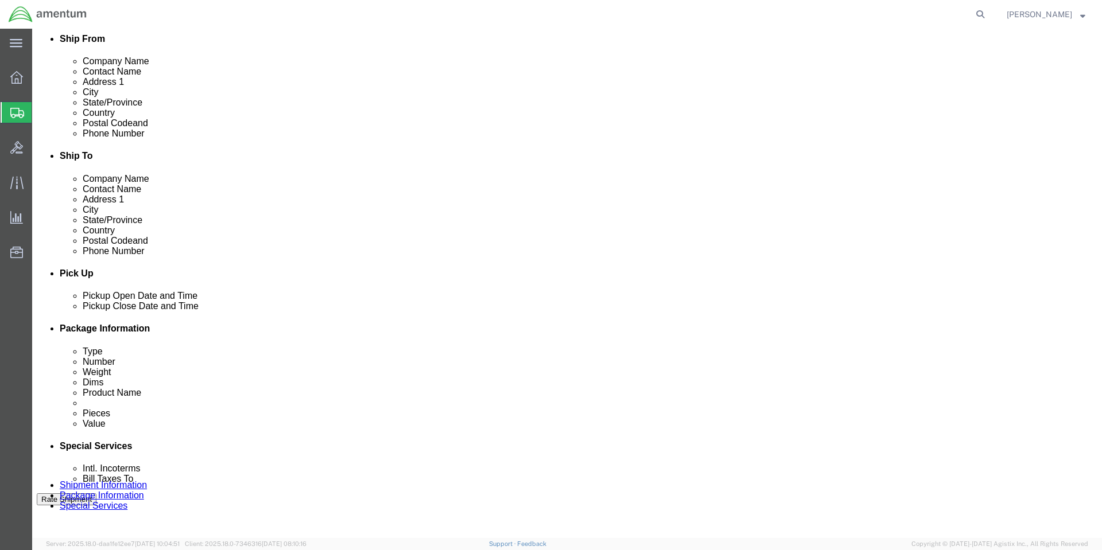
scroll to position [476, 0]
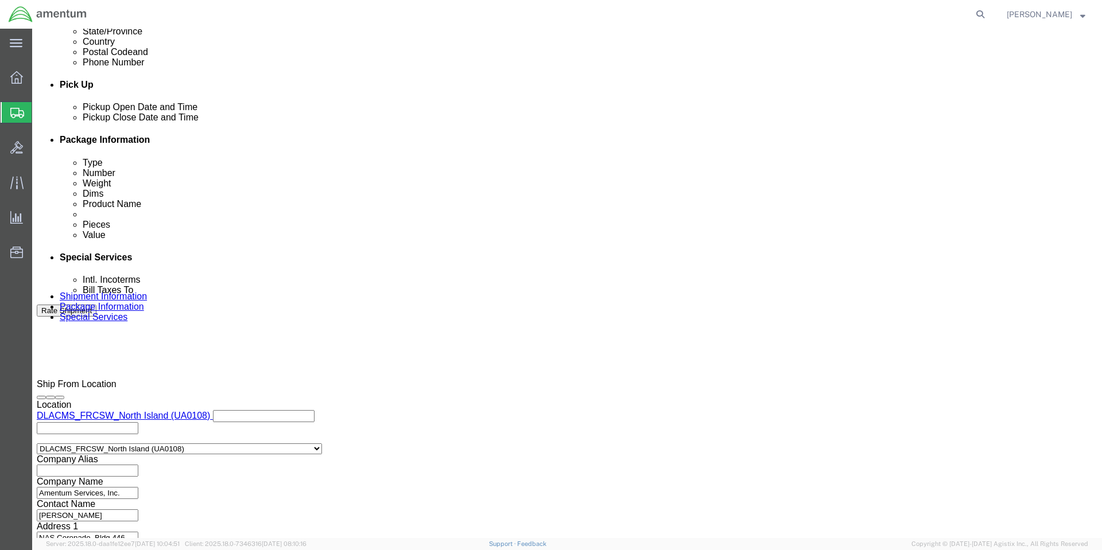
click button "Rate Shipment"
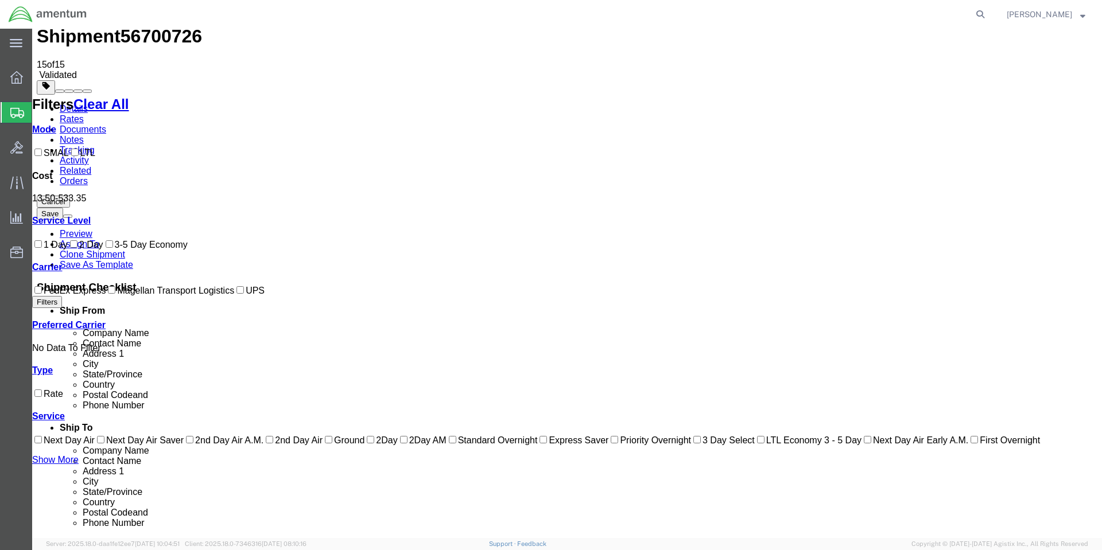
scroll to position [0, 0]
